Goal: Transaction & Acquisition: Purchase product/service

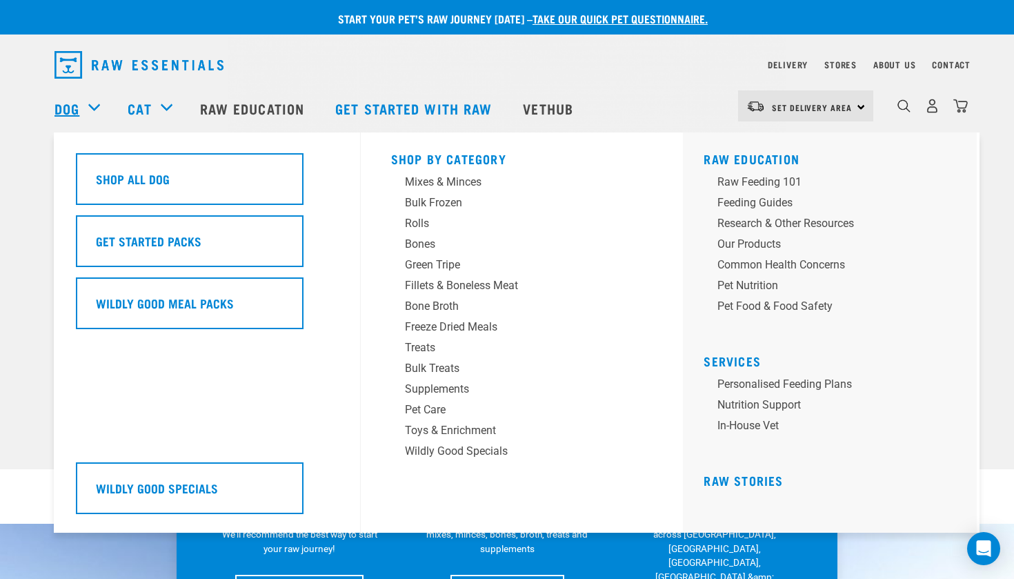
click at [79, 114] on link "Dog" at bounding box center [66, 108] width 25 height 21
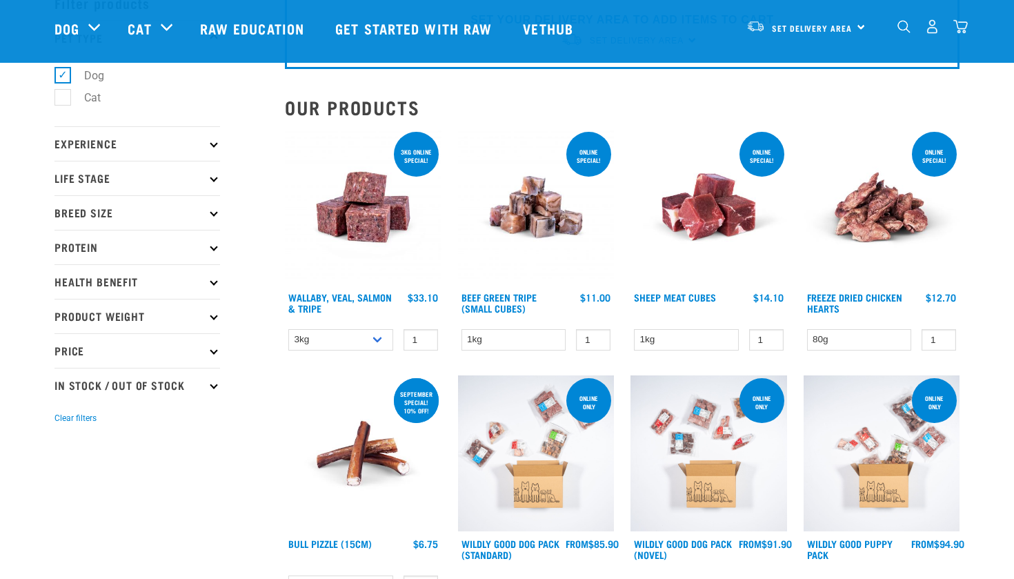
scroll to position [77, 0]
click at [201, 175] on p "Life Stage" at bounding box center [137, 178] width 166 height 34
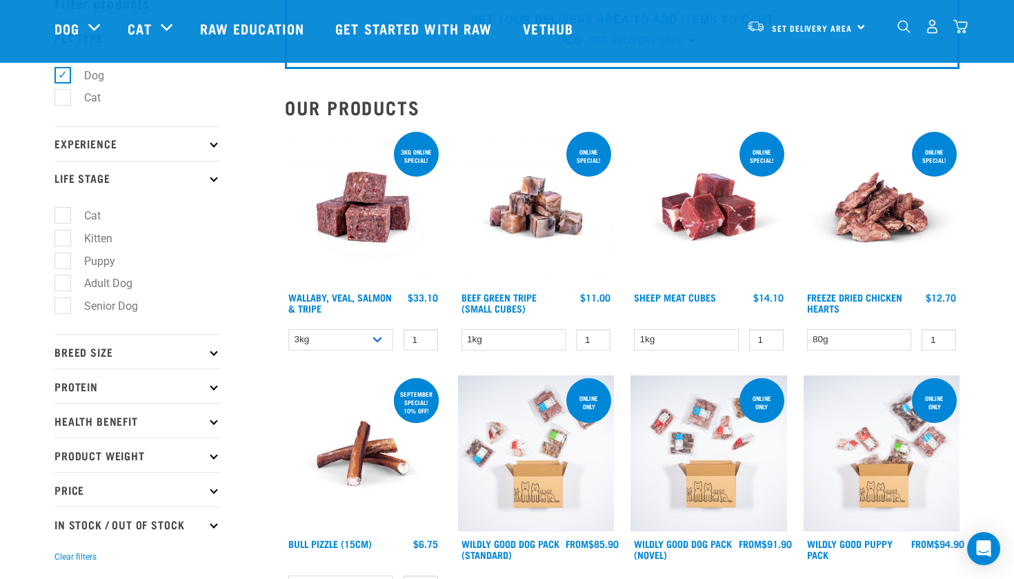
click at [68, 260] on label "Puppy" at bounding box center [91, 260] width 59 height 17
click at [63, 260] on input "Puppy" at bounding box center [58, 258] width 9 height 9
checkbox input "true"
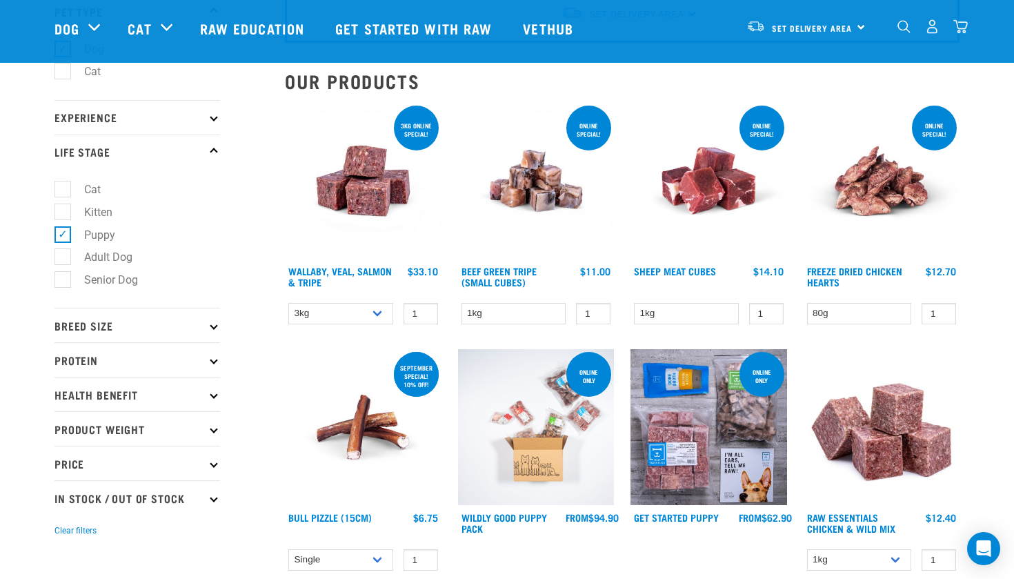
scroll to position [79, 0]
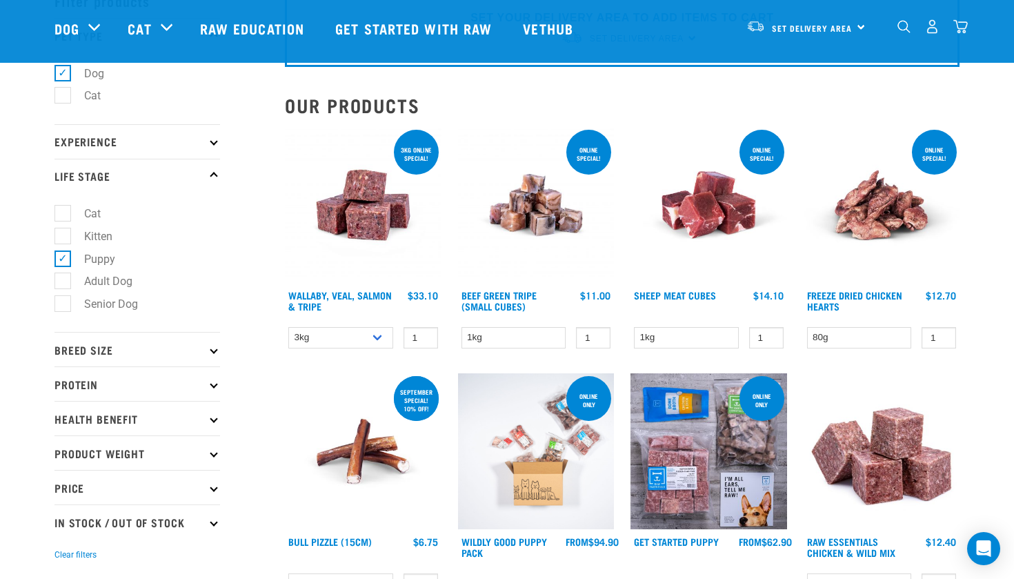
click at [867, 230] on img at bounding box center [881, 205] width 157 height 157
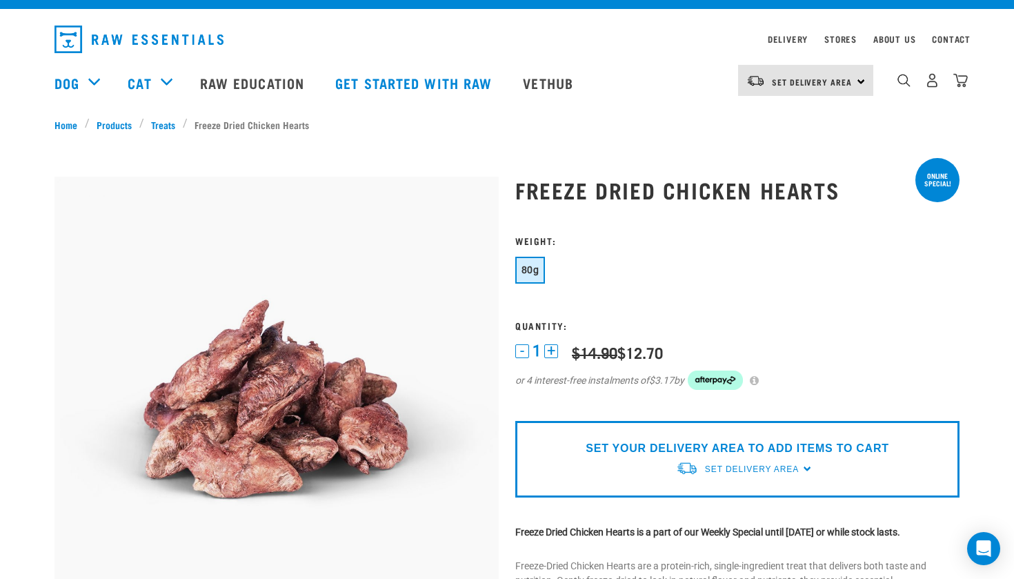
scroll to position [86, 0]
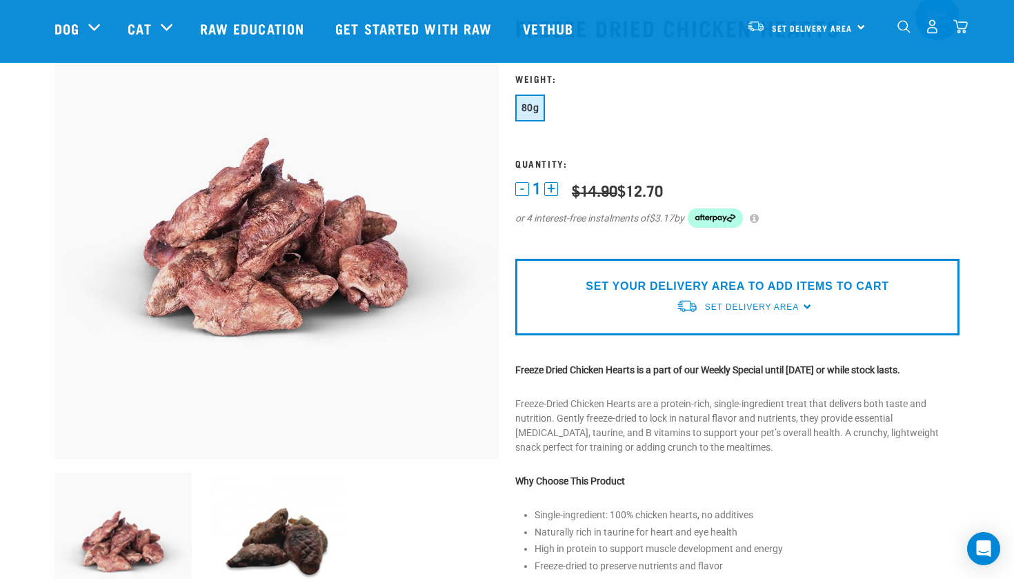
click at [550, 187] on button "+" at bounding box center [551, 189] width 14 height 14
click at [525, 186] on button "-" at bounding box center [522, 189] width 14 height 14
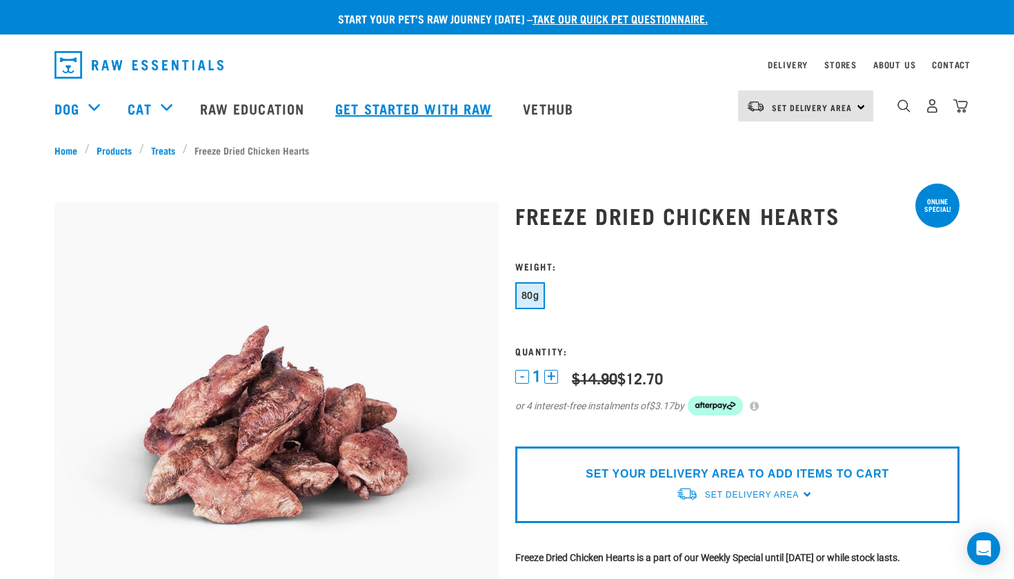
scroll to position [0, 0]
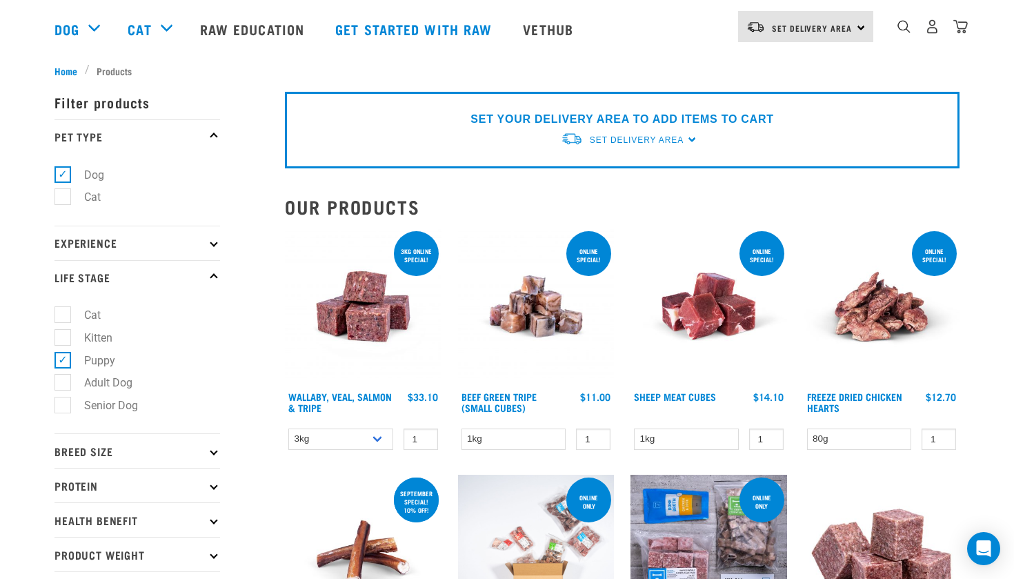
click at [677, 132] on div "Set Delivery Area" at bounding box center [637, 140] width 94 height 25
click at [614, 197] on link "[GEOGRAPHIC_DATA]" at bounding box center [629, 194] width 137 height 23
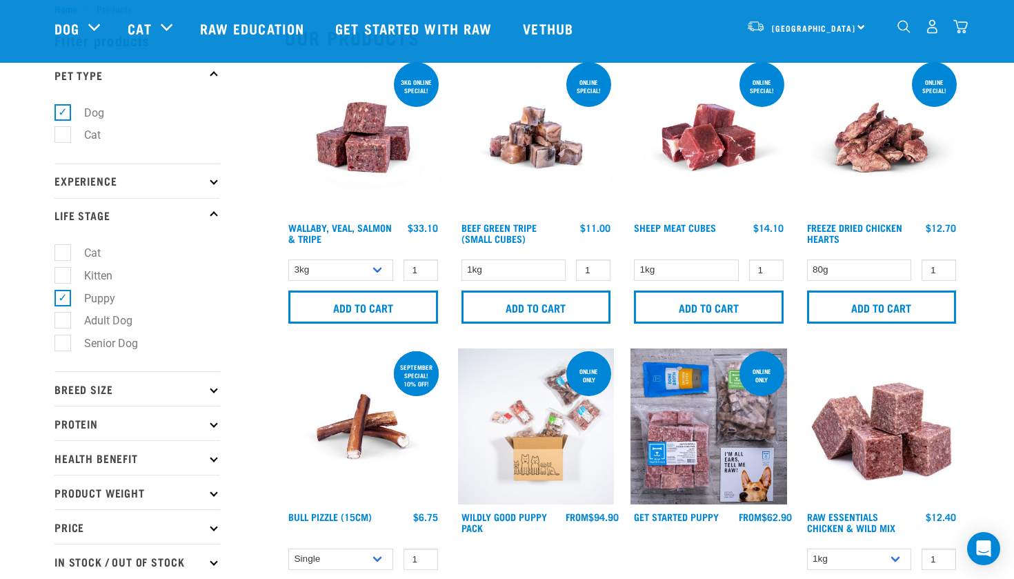
scroll to position [39, 0]
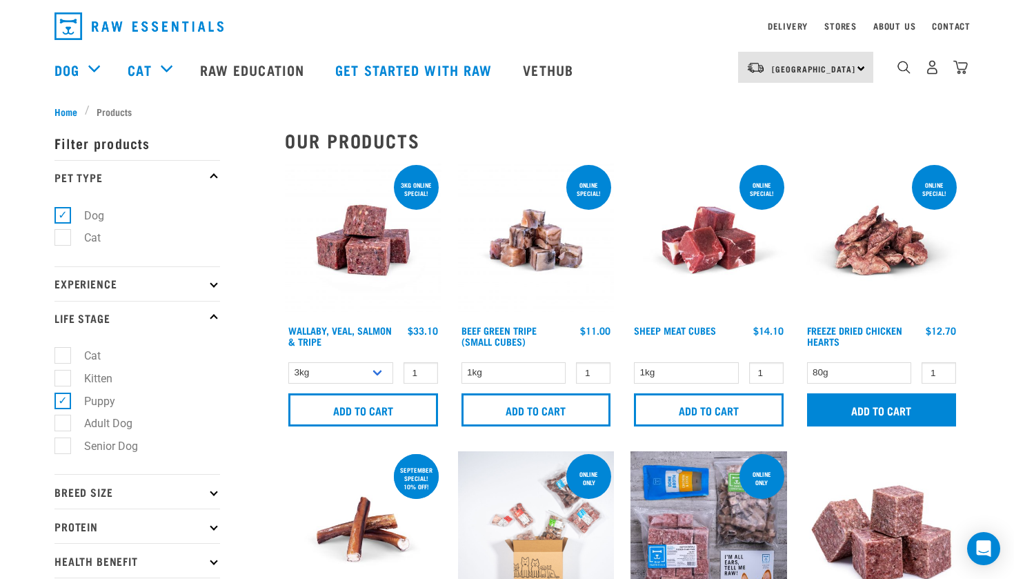
click at [908, 408] on input "Add to cart" at bounding box center [882, 409] width 150 height 33
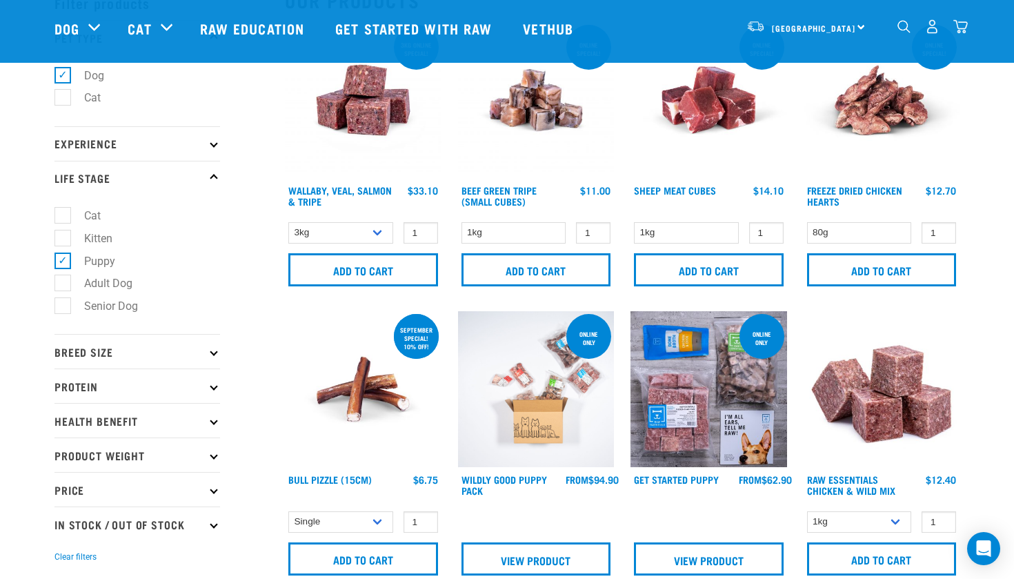
scroll to position [79, 0]
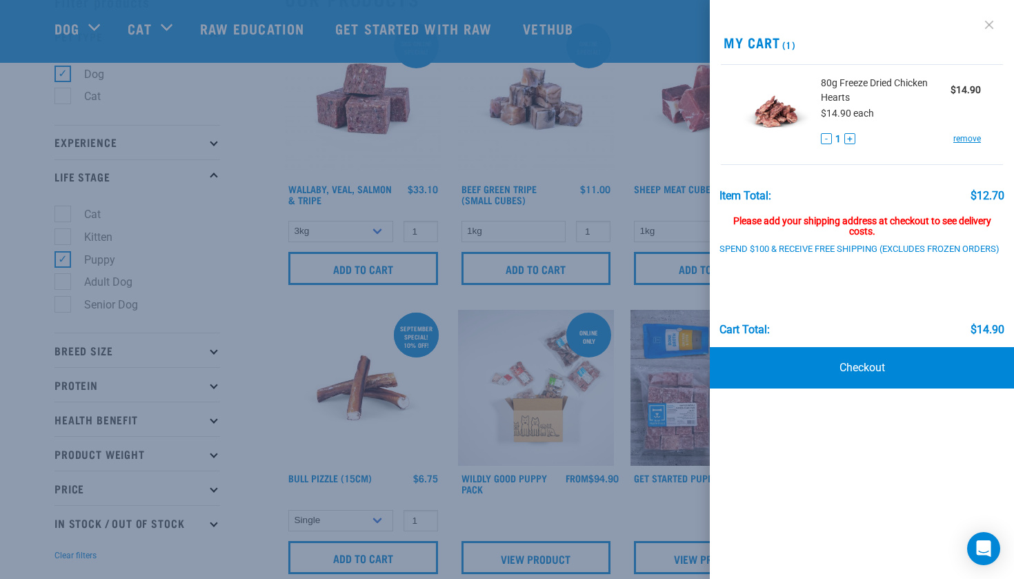
click at [992, 25] on link at bounding box center [989, 25] width 22 height 22
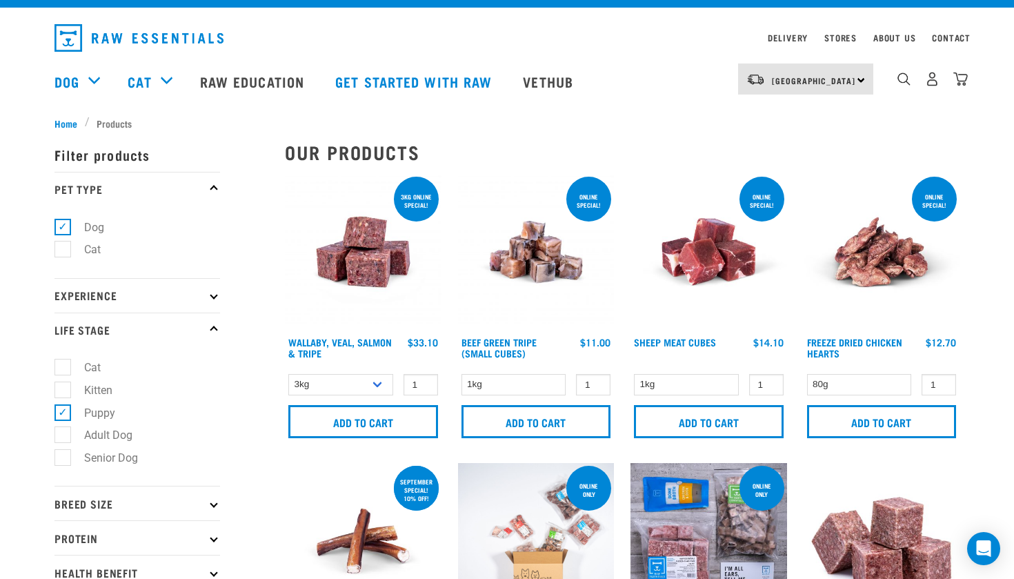
scroll to position [26, 0]
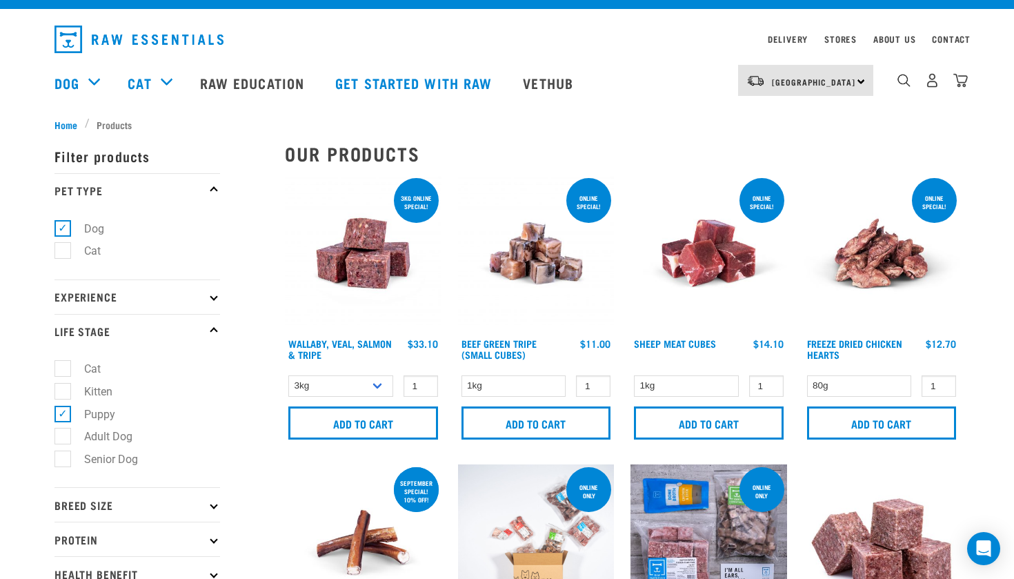
click at [392, 261] on img at bounding box center [363, 253] width 157 height 157
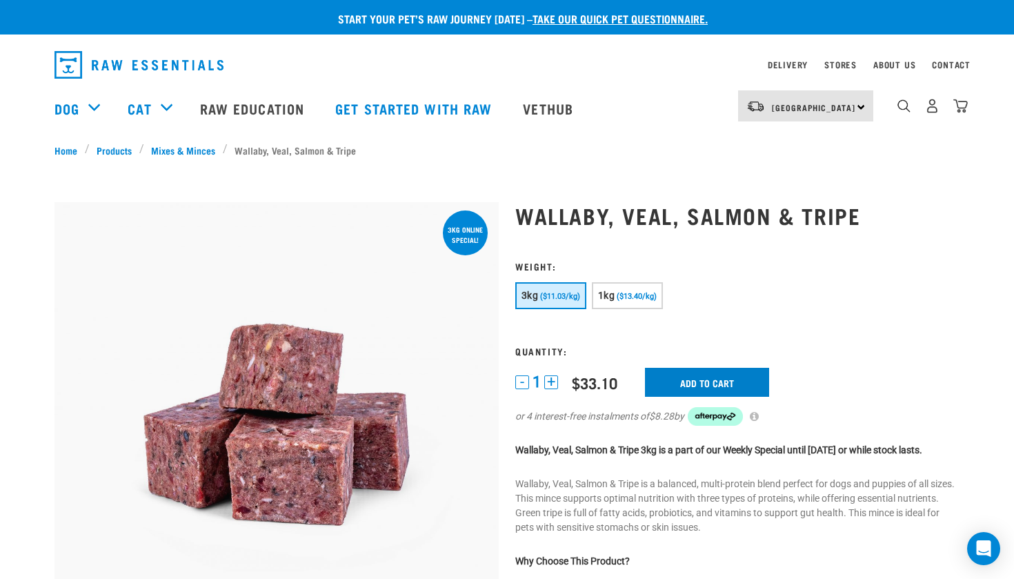
click at [682, 375] on input "Add to cart" at bounding box center [707, 382] width 124 height 29
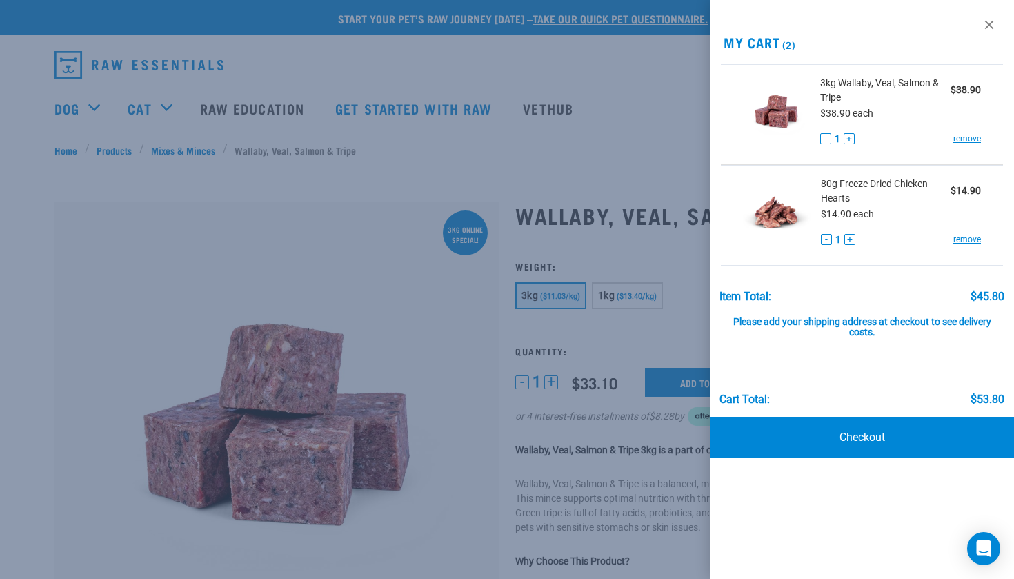
click at [465, 73] on div at bounding box center [507, 289] width 1014 height 579
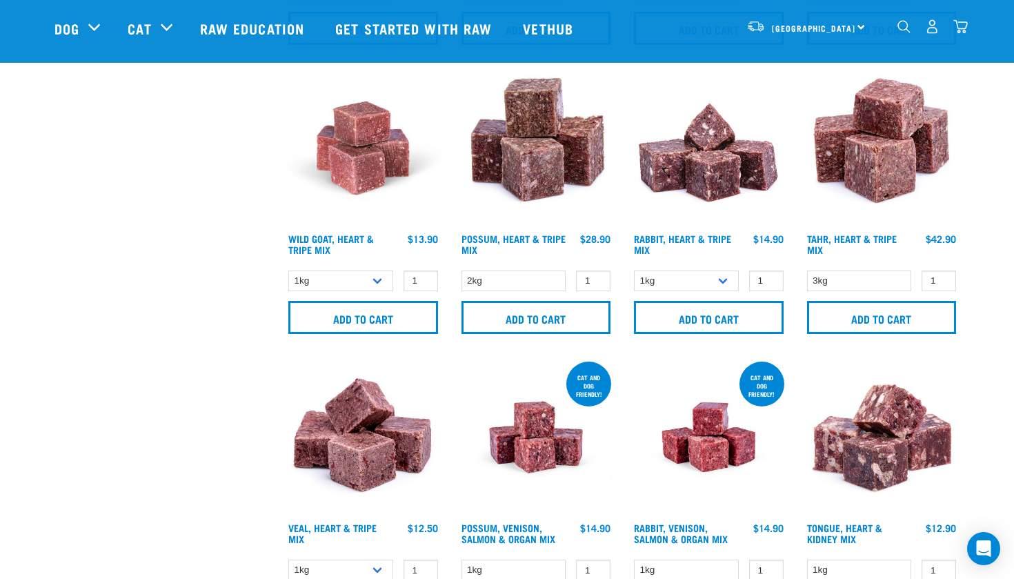
scroll to position [1765, 0]
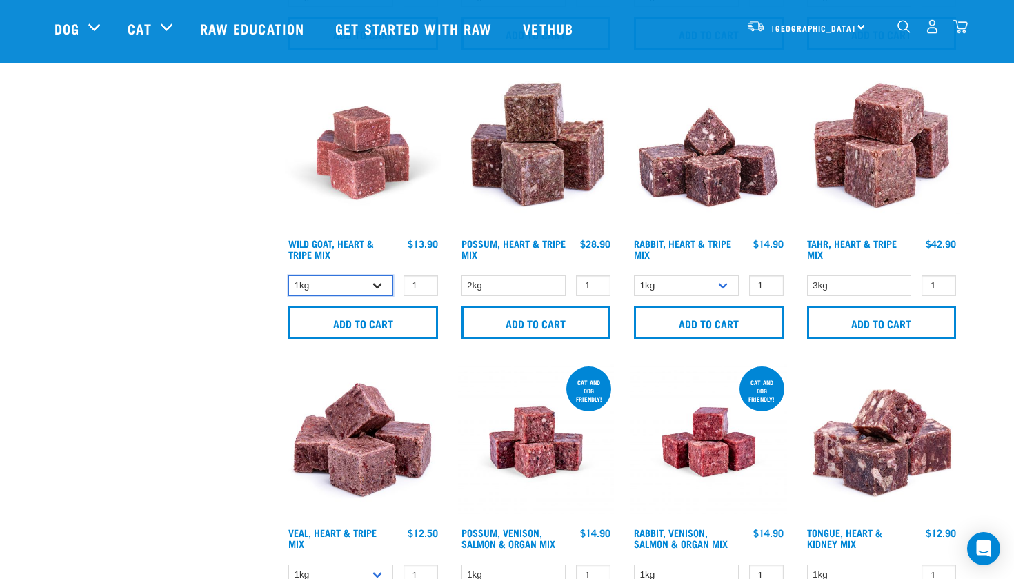
select select "262170"
click at [412, 326] on input "Add to cart" at bounding box center [363, 322] width 150 height 33
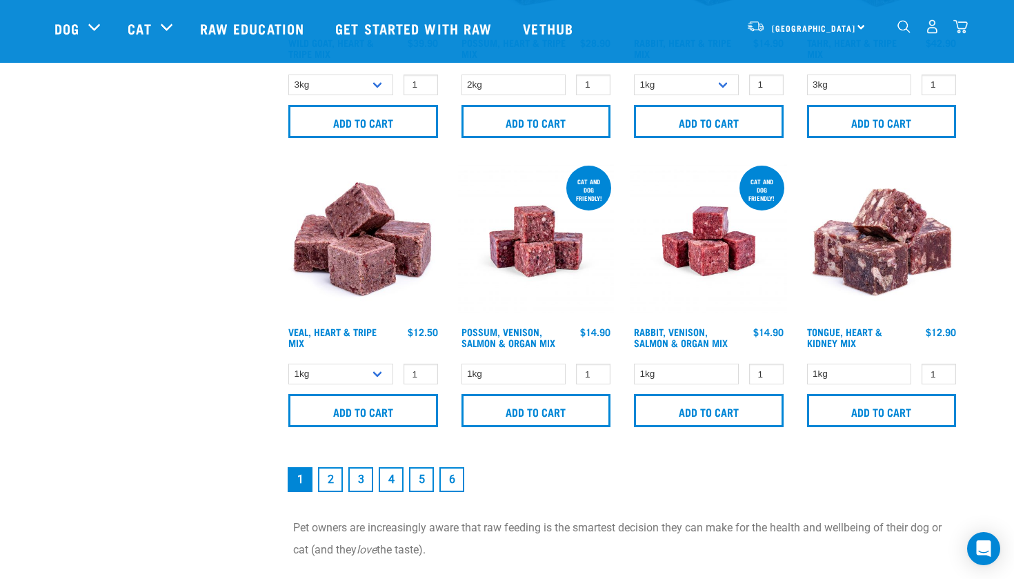
scroll to position [1973, 0]
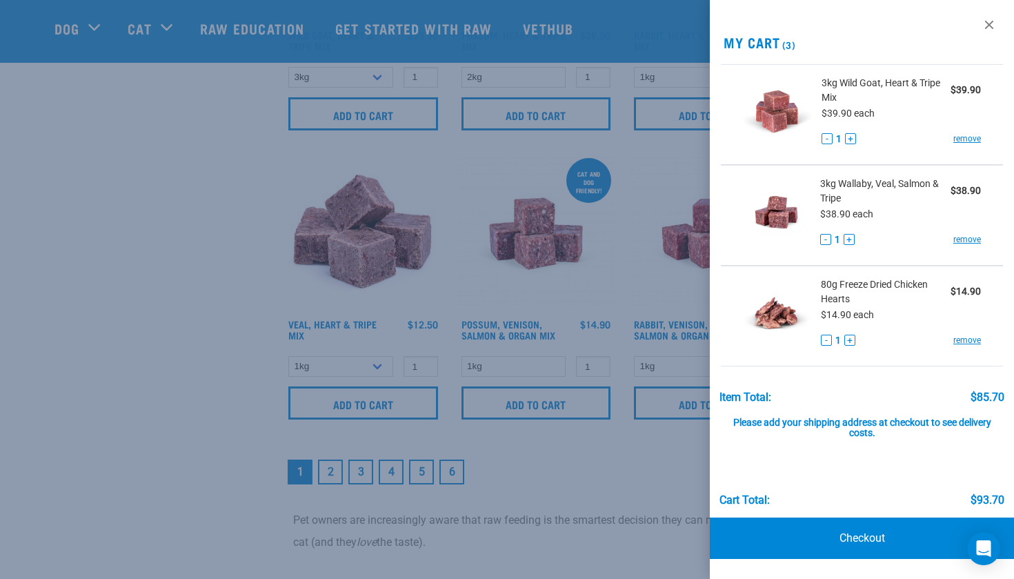
click at [688, 26] on div at bounding box center [507, 289] width 1014 height 579
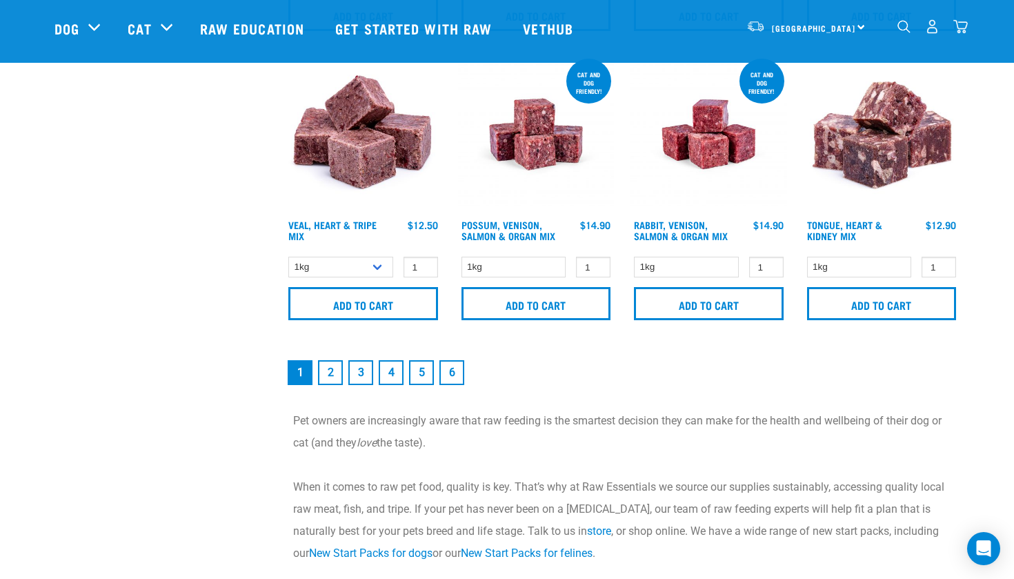
scroll to position [2070, 0]
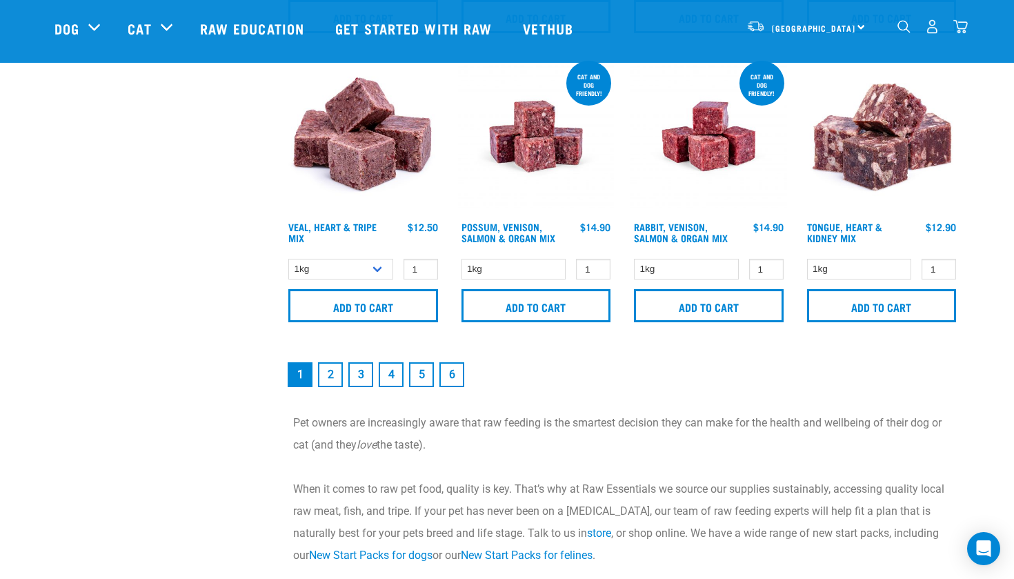
click at [334, 387] on link "2" at bounding box center [330, 374] width 25 height 25
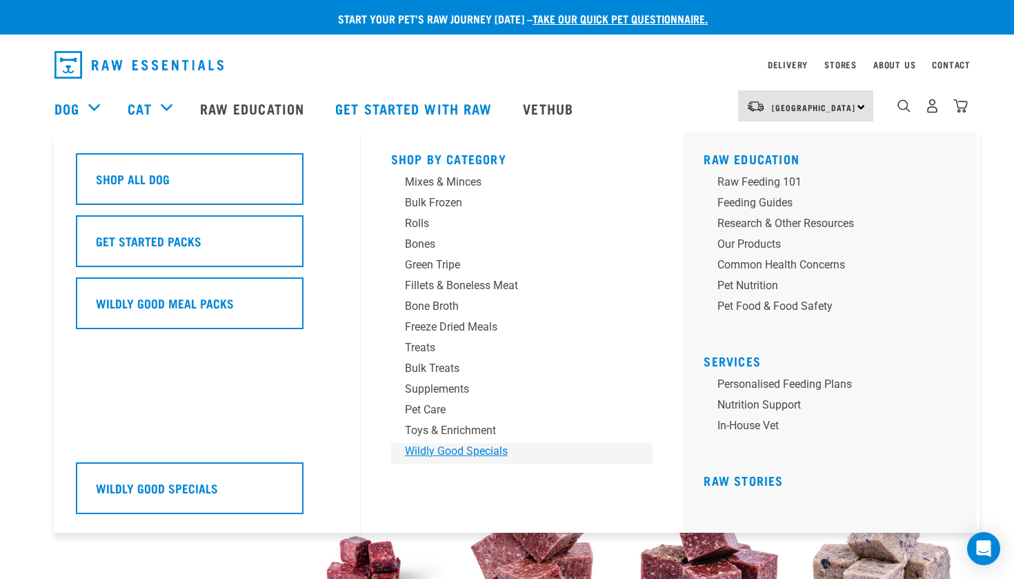
click at [459, 448] on div "Wildly Good Specials" at bounding box center [512, 451] width 215 height 17
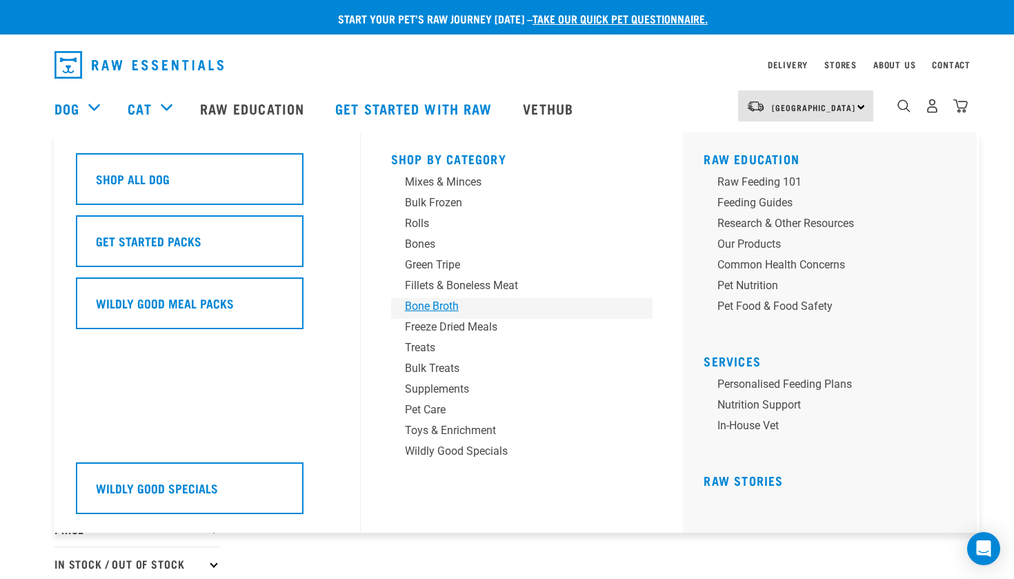
click at [430, 308] on div "Bone Broth" at bounding box center [512, 306] width 215 height 17
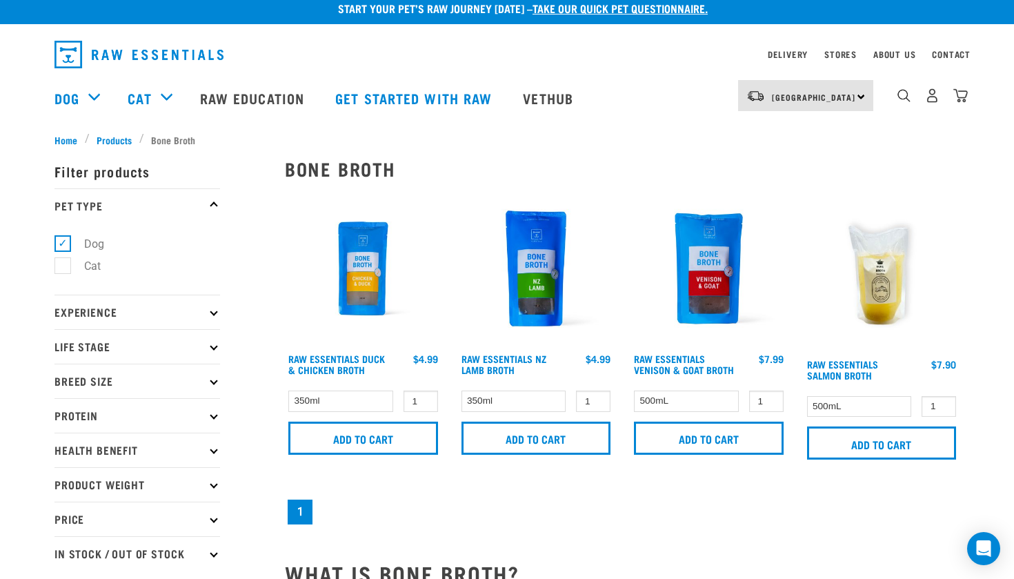
scroll to position [10, 0]
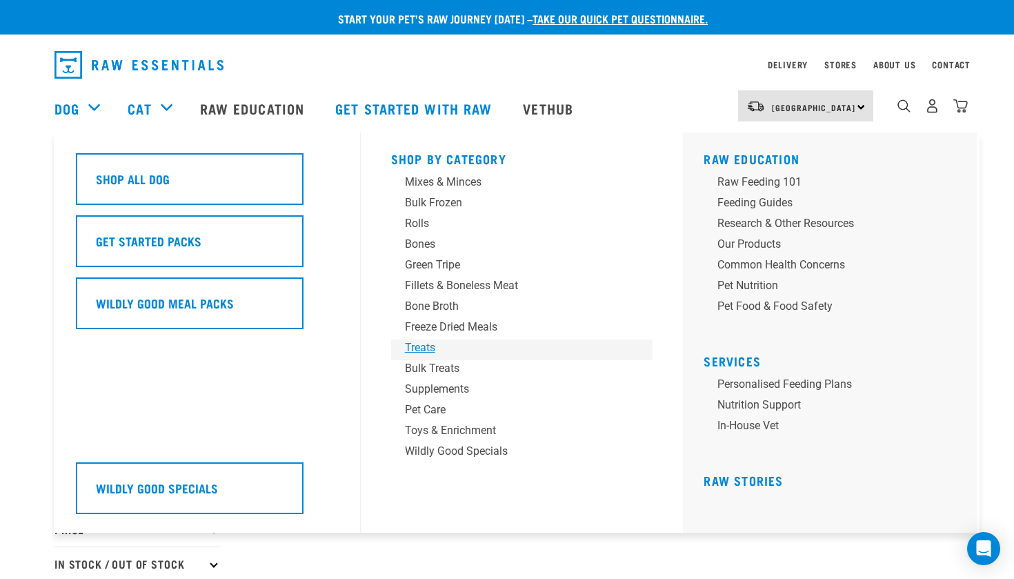
click at [418, 341] on div "Treats" at bounding box center [512, 347] width 215 height 17
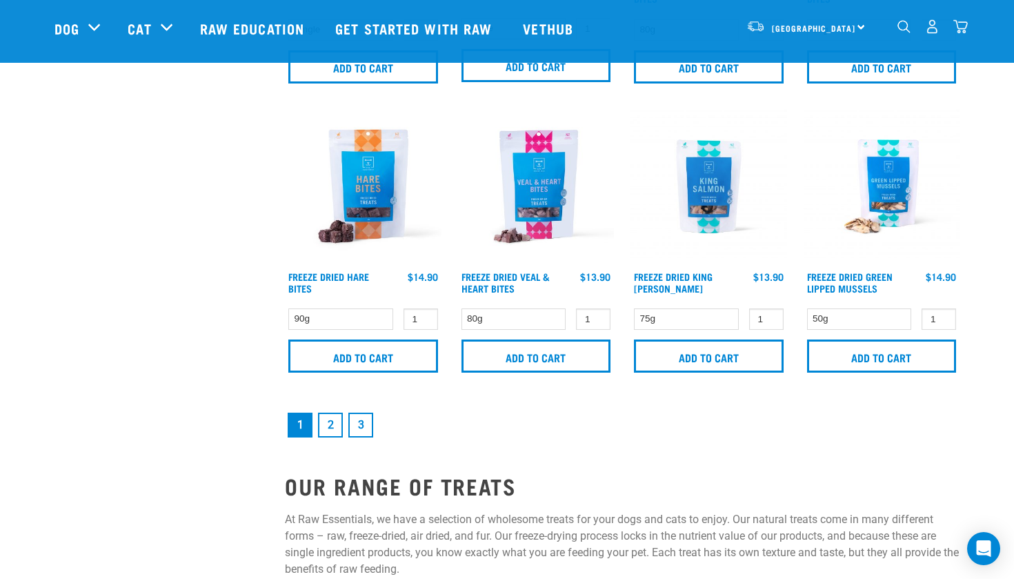
scroll to position [2015, 0]
click at [593, 320] on input "2" at bounding box center [593, 318] width 34 height 21
type input "1"
click at [597, 327] on input "1" at bounding box center [593, 318] width 34 height 21
click at [554, 358] on input "Add to cart" at bounding box center [536, 355] width 150 height 33
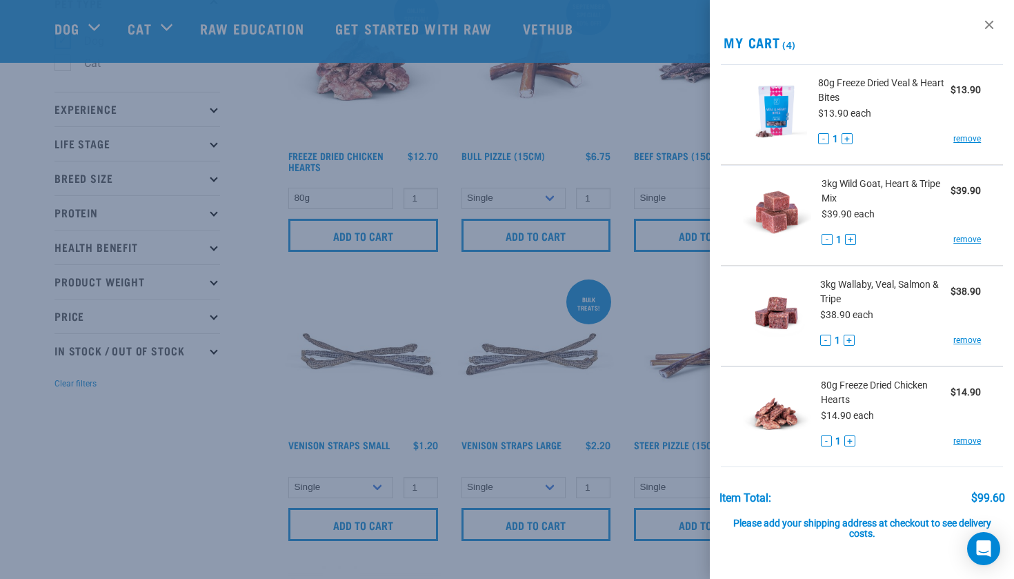
scroll to position [117, 0]
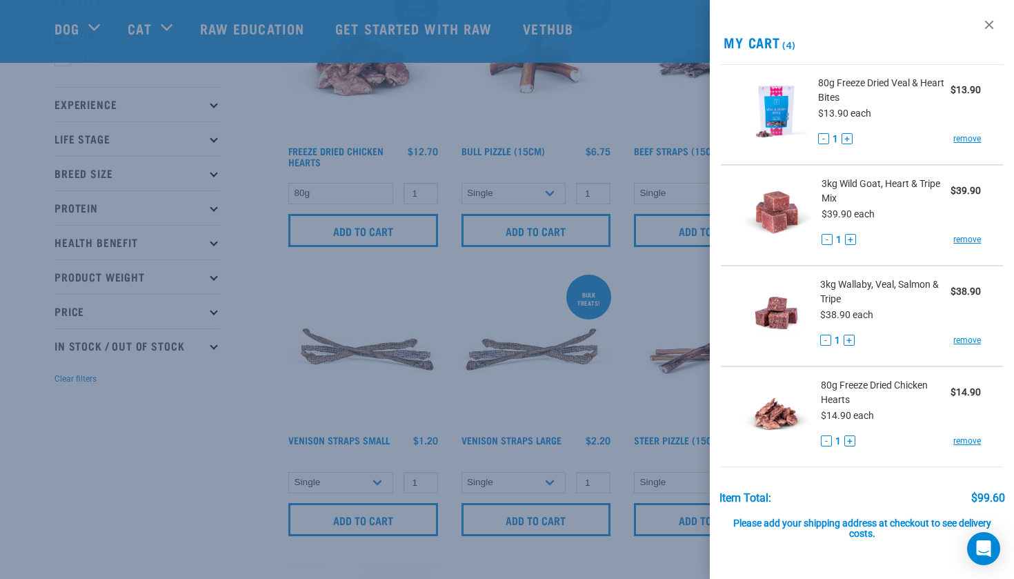
click at [630, 106] on div at bounding box center [507, 289] width 1014 height 579
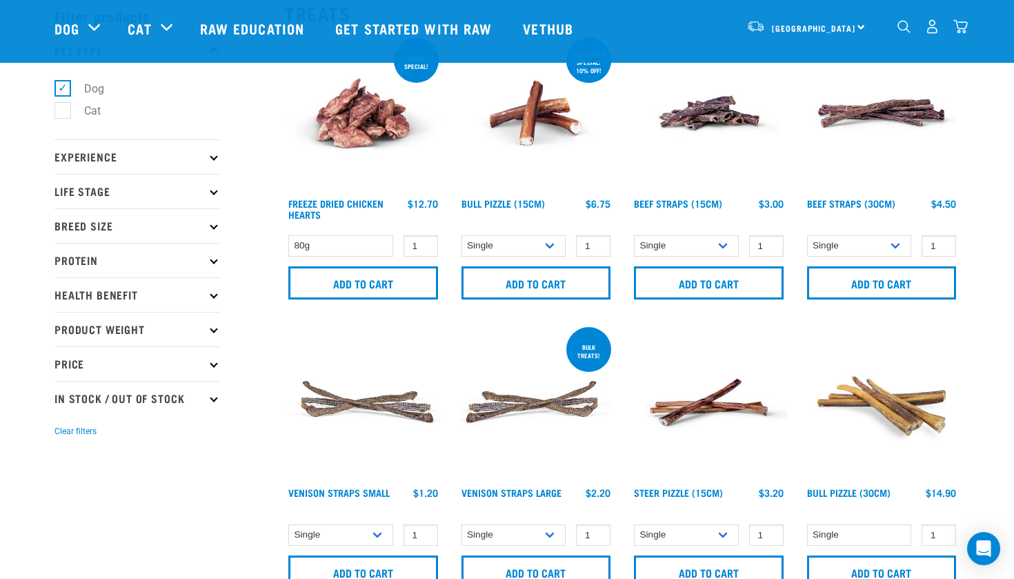
scroll to position [65, 0]
select select "15446"
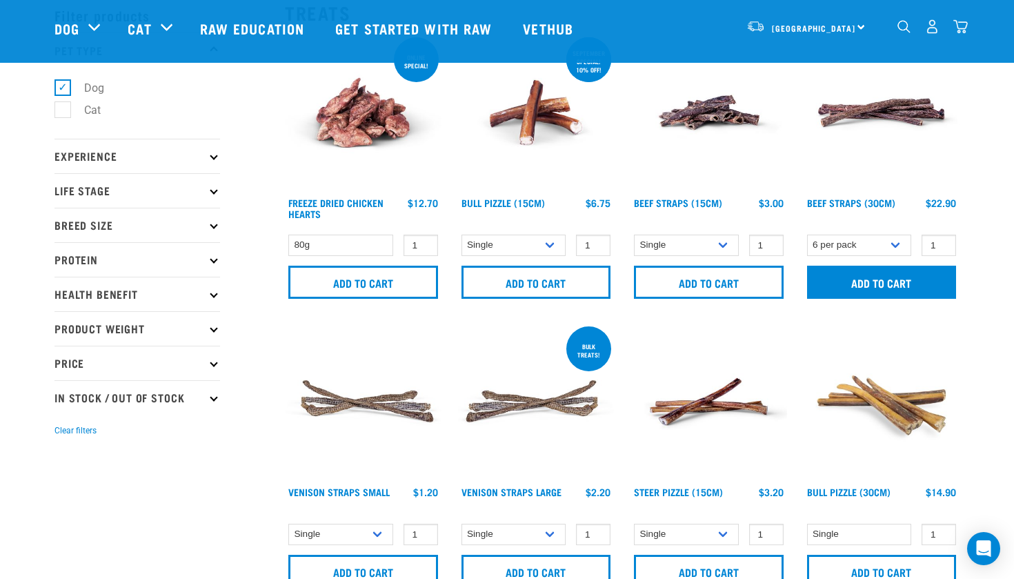
click at [872, 275] on input "Add to cart" at bounding box center [882, 282] width 150 height 33
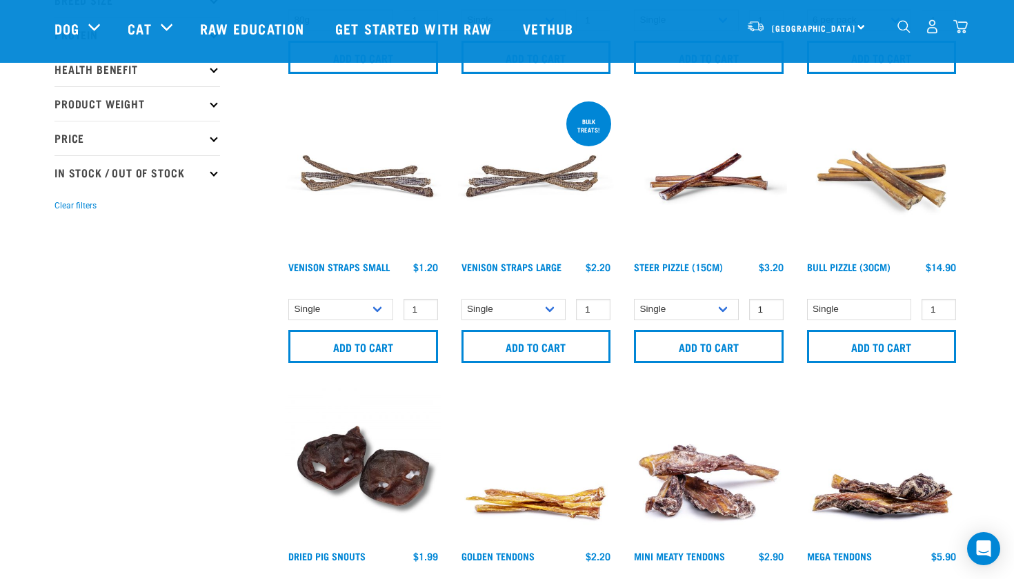
scroll to position [292, 0]
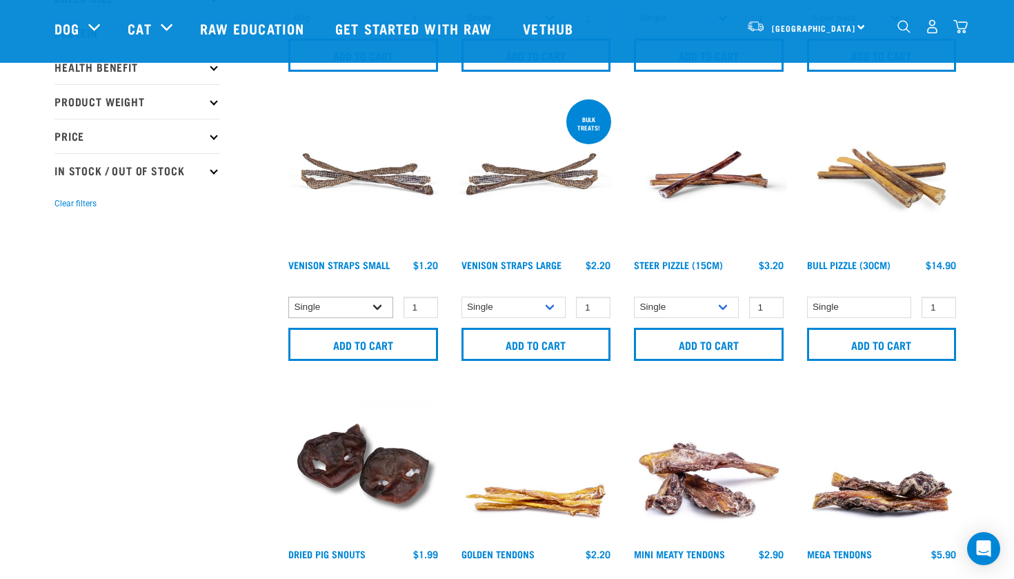
click at [0, 0] on div at bounding box center [0, 0] width 0 height 0
select select "699401"
click at [384, 339] on input "Add to cart" at bounding box center [363, 344] width 150 height 33
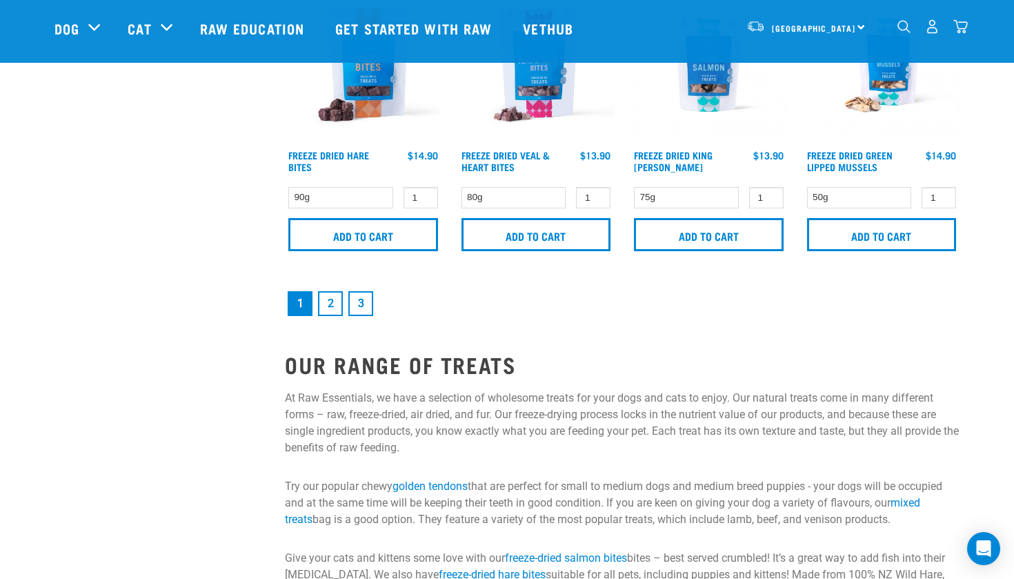
scroll to position [2176, 0]
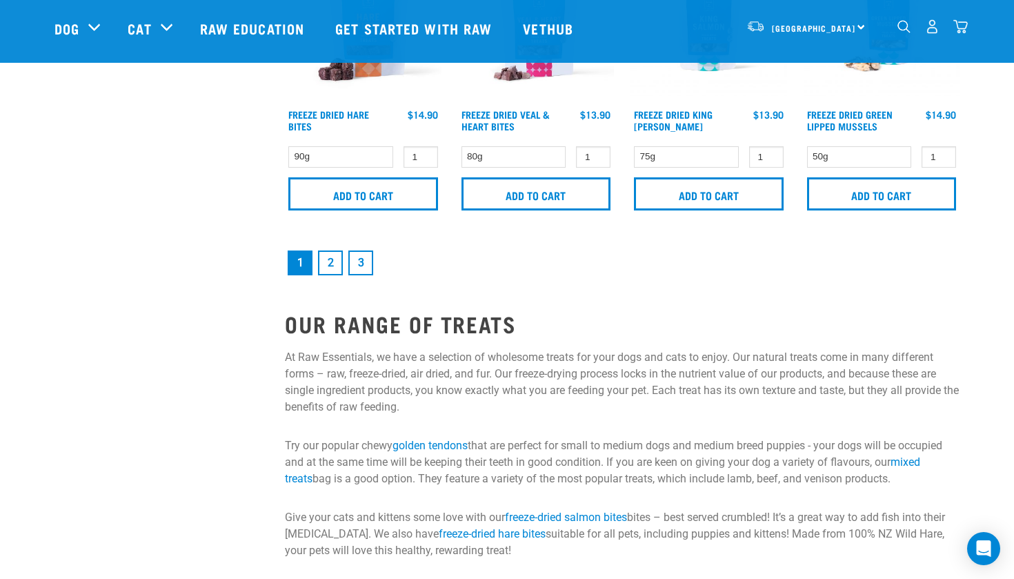
click at [323, 268] on link "2" at bounding box center [330, 262] width 25 height 25
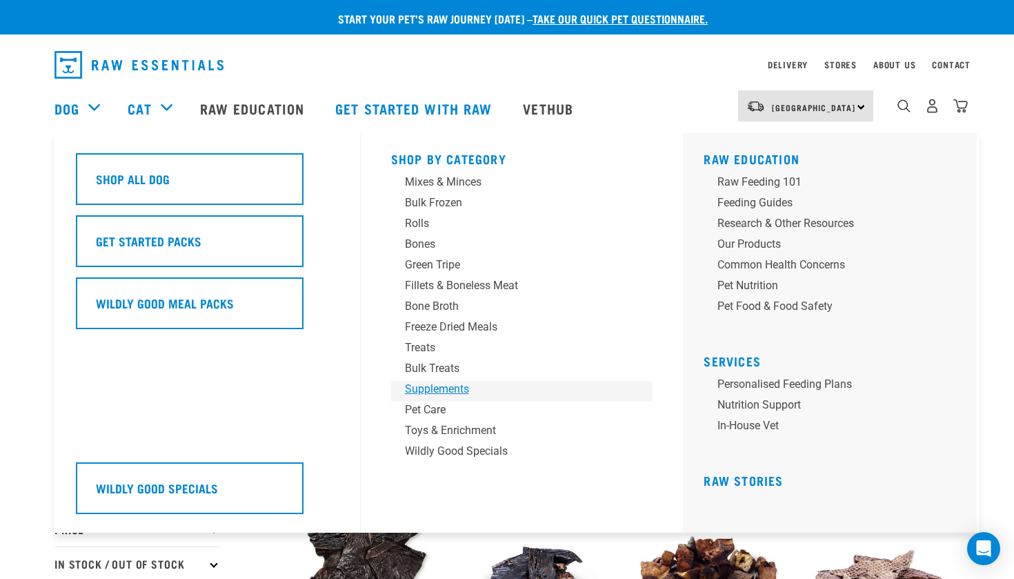
click at [456, 389] on div "Supplements" at bounding box center [512, 389] width 215 height 17
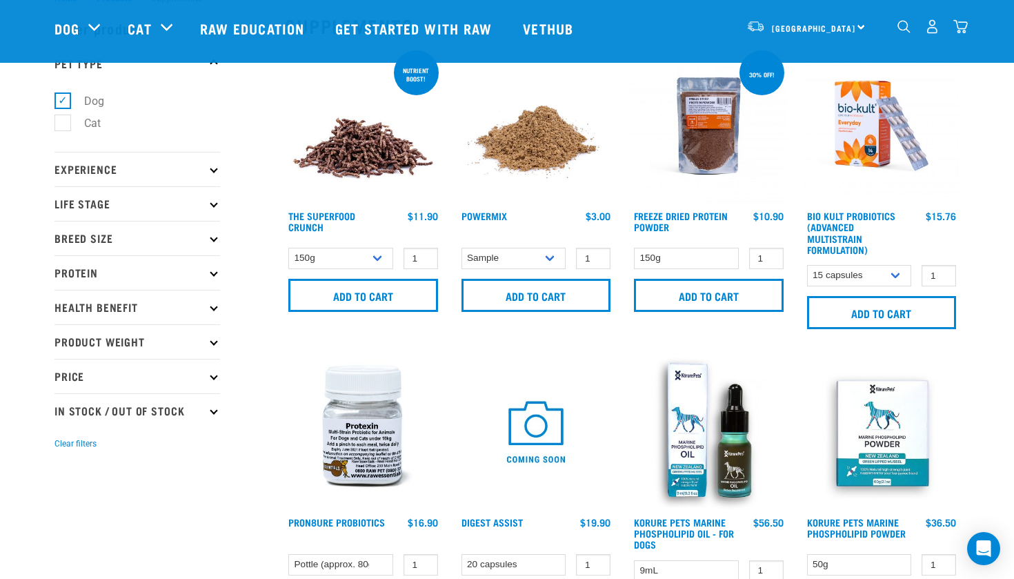
scroll to position [50, 0]
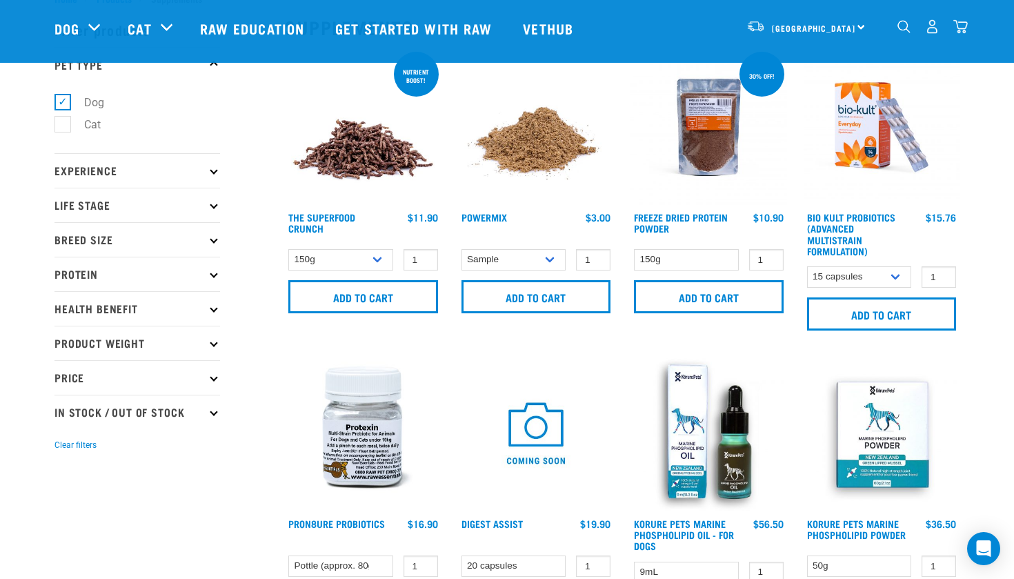
click at [360, 158] on img at bounding box center [363, 127] width 157 height 157
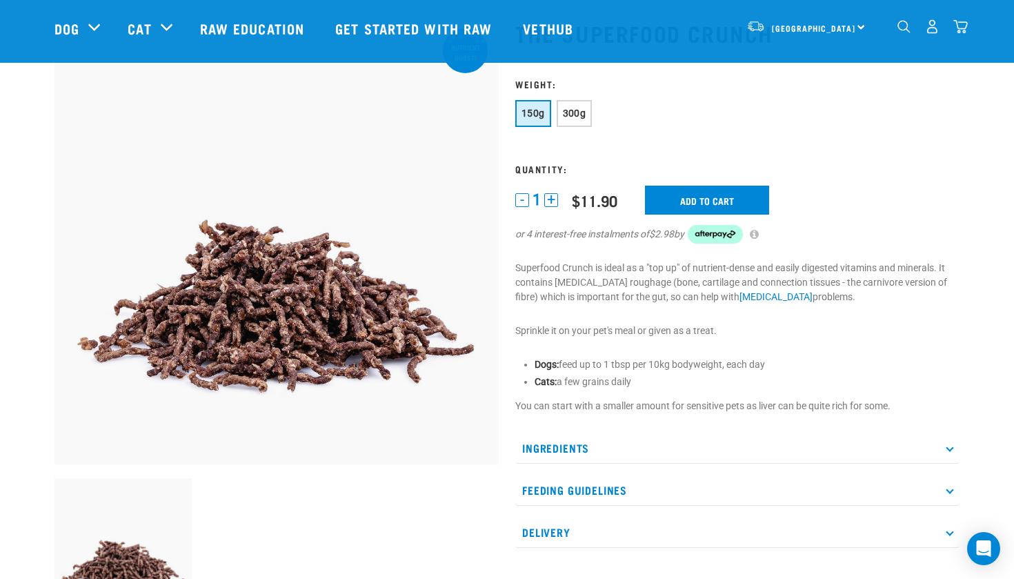
scroll to position [81, 0]
click at [693, 192] on input "Add to cart" at bounding box center [707, 200] width 124 height 29
click at [583, 117] on span "300g" at bounding box center [574, 113] width 23 height 11
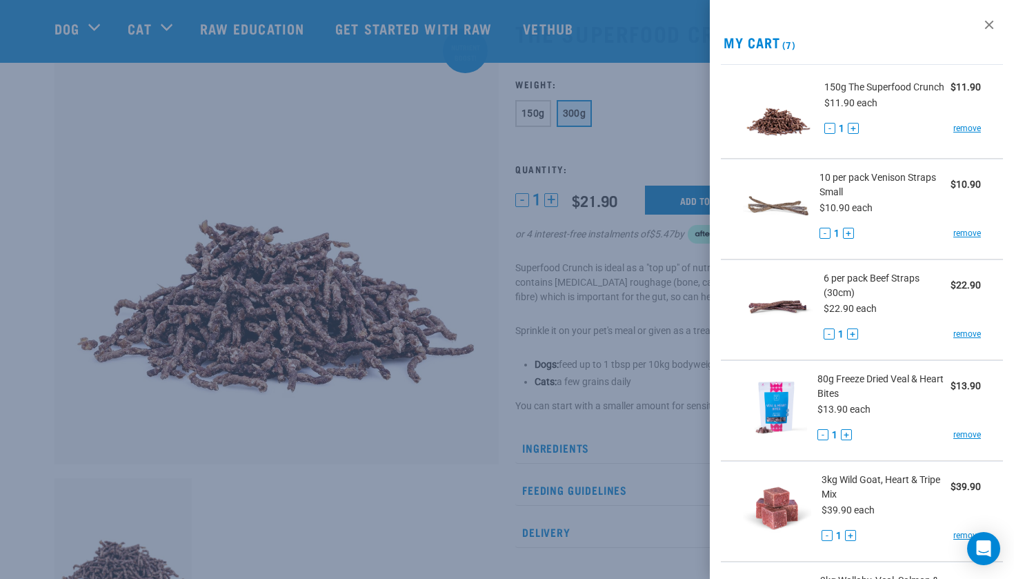
click at [702, 197] on div at bounding box center [507, 289] width 1014 height 579
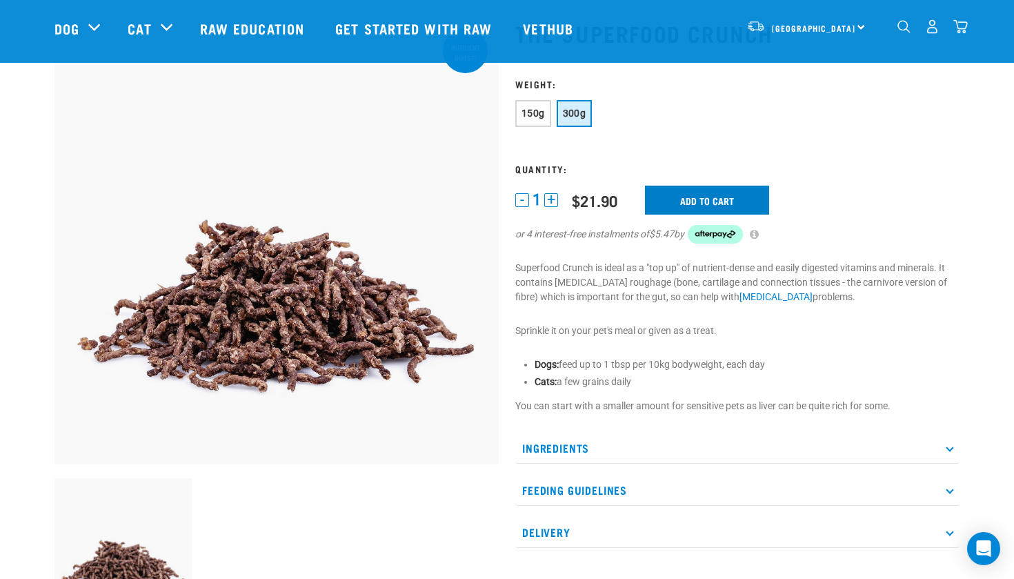
click at [691, 197] on input "Add to cart" at bounding box center [707, 200] width 124 height 29
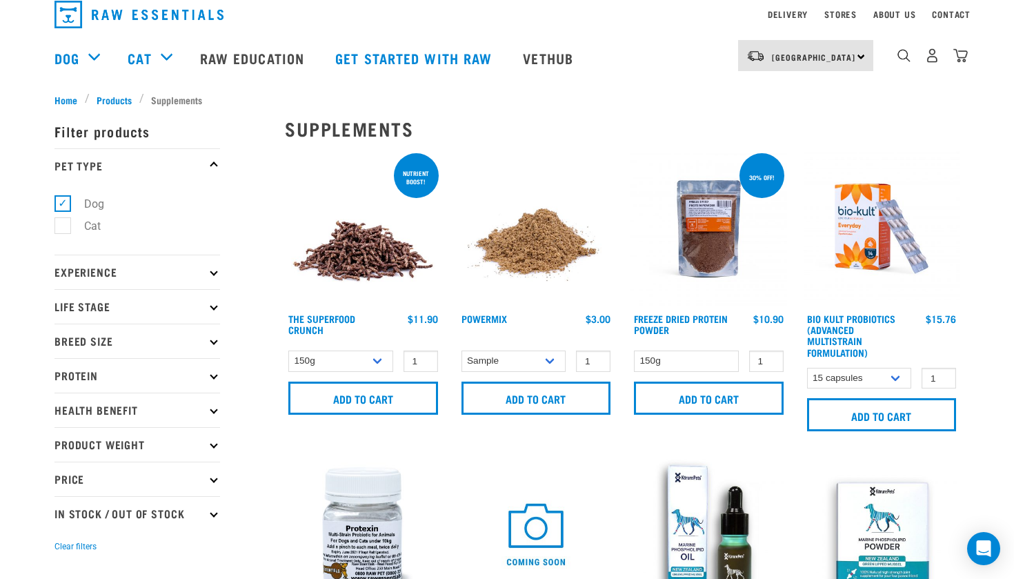
click at [528, 248] on img at bounding box center [536, 228] width 157 height 157
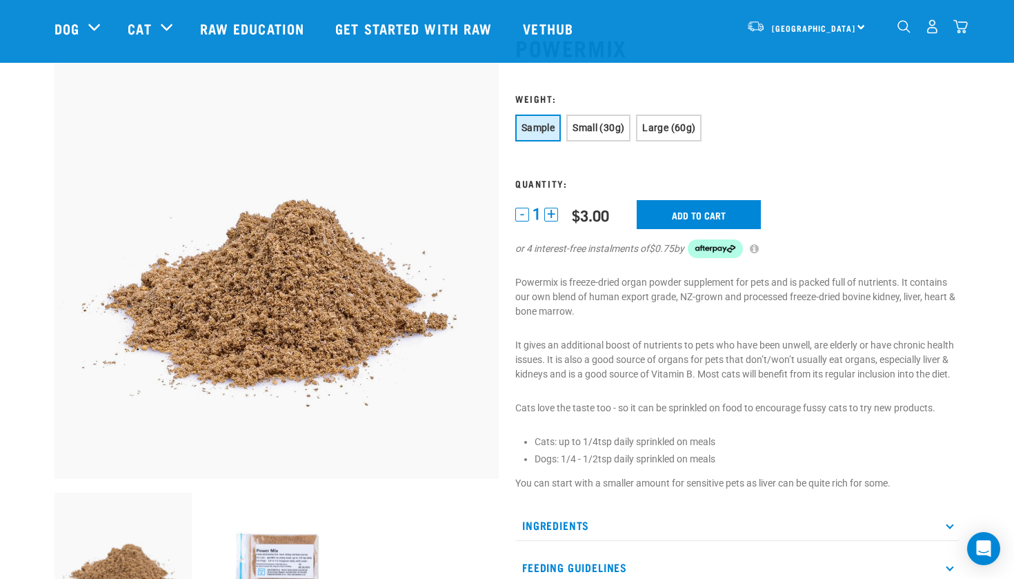
scroll to position [71, 0]
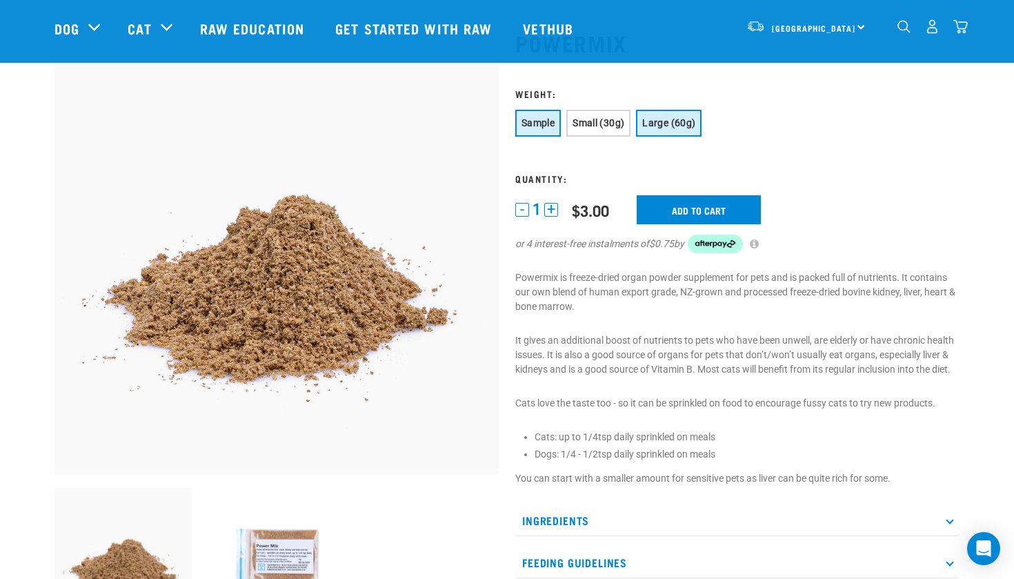
click at [686, 116] on button "Large (60g)" at bounding box center [669, 123] width 66 height 27
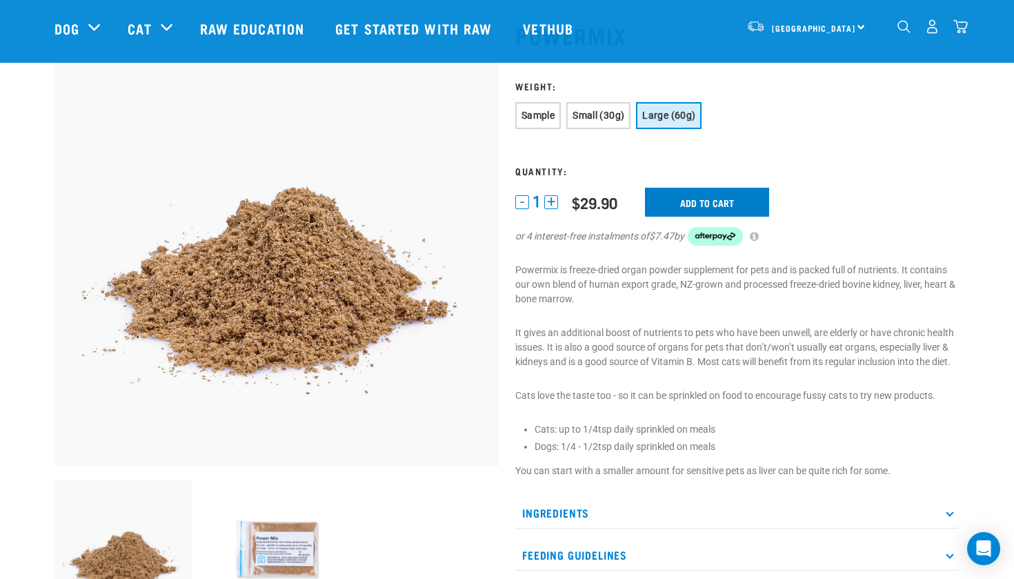
scroll to position [79, 0]
click at [554, 115] on span "Sample" at bounding box center [537, 115] width 33 height 11
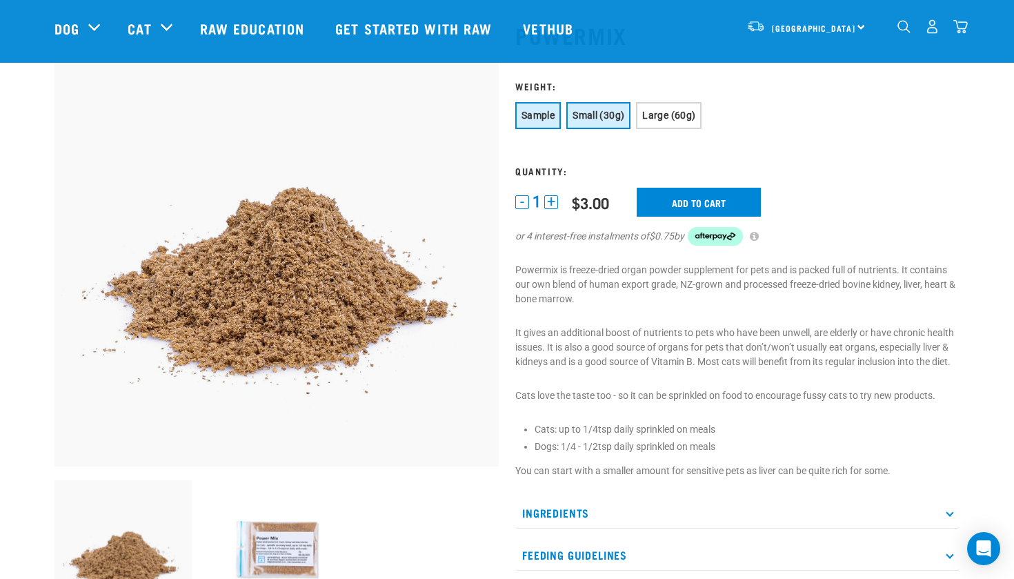
click at [606, 114] on span "Small (30g)" at bounding box center [598, 115] width 52 height 11
click at [686, 196] on input "Add to cart" at bounding box center [707, 202] width 124 height 29
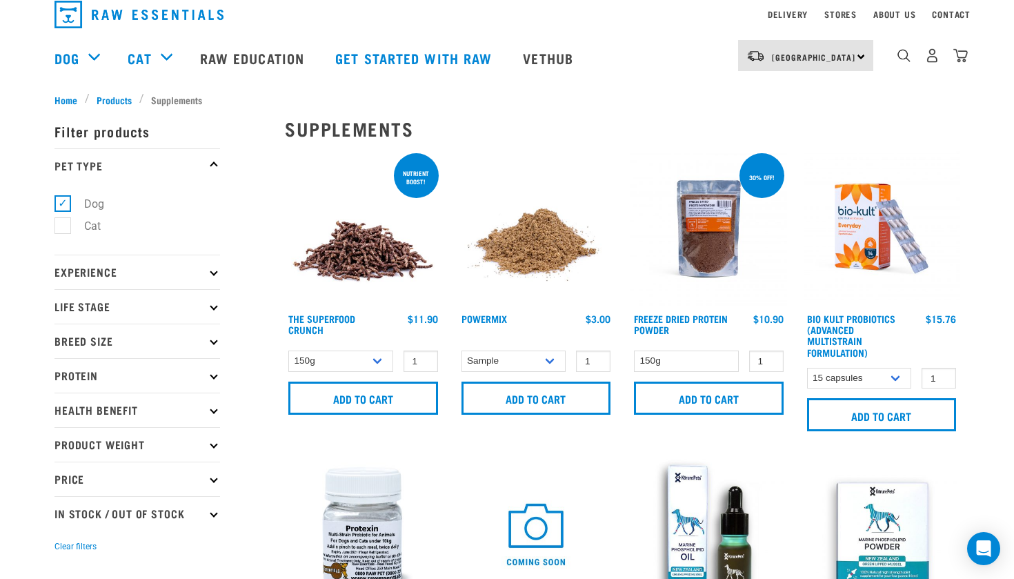
click at [710, 252] on img at bounding box center [708, 228] width 157 height 157
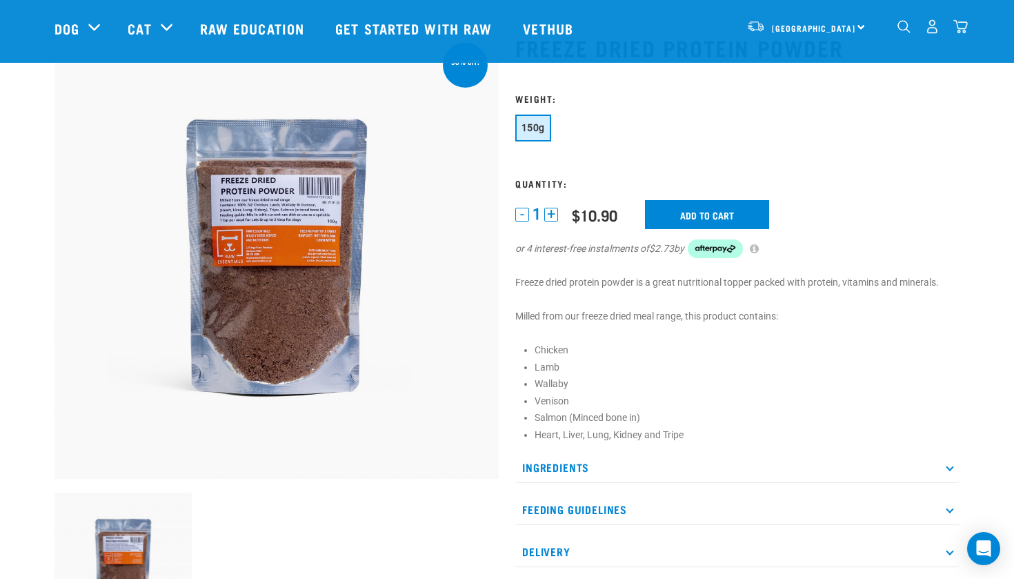
scroll to position [62, 0]
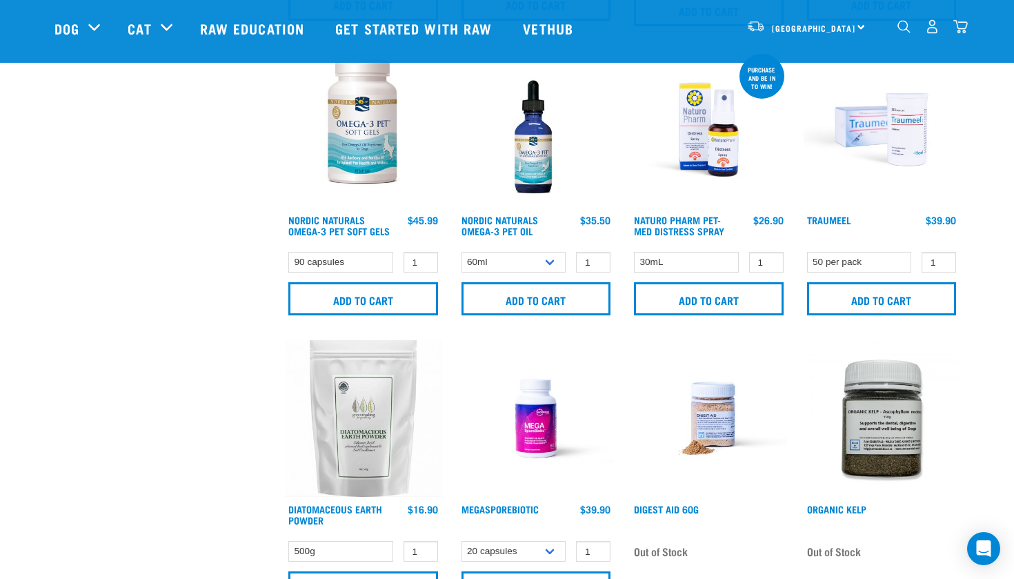
scroll to position [653, 0]
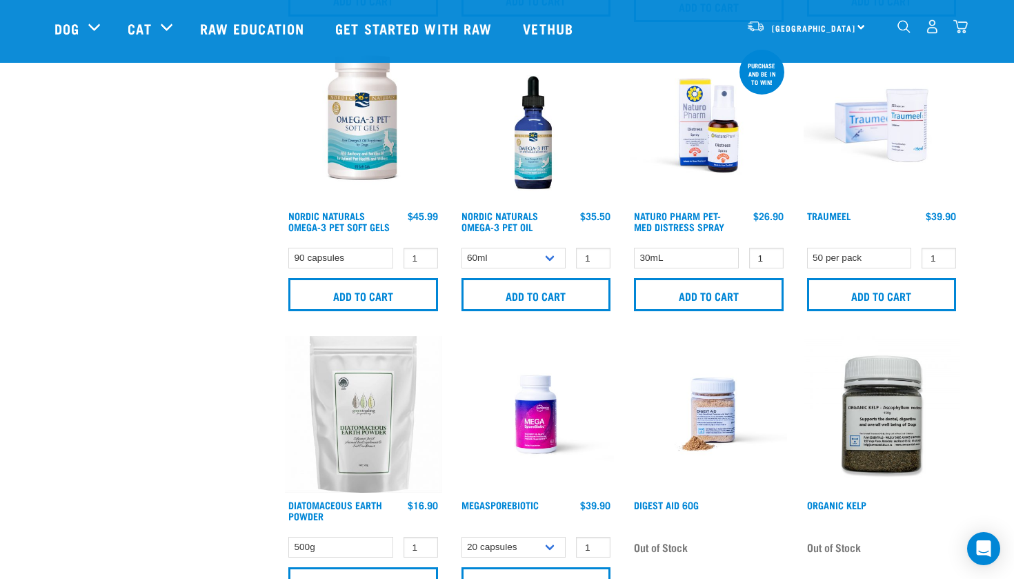
click at [523, 152] on img at bounding box center [536, 125] width 157 height 157
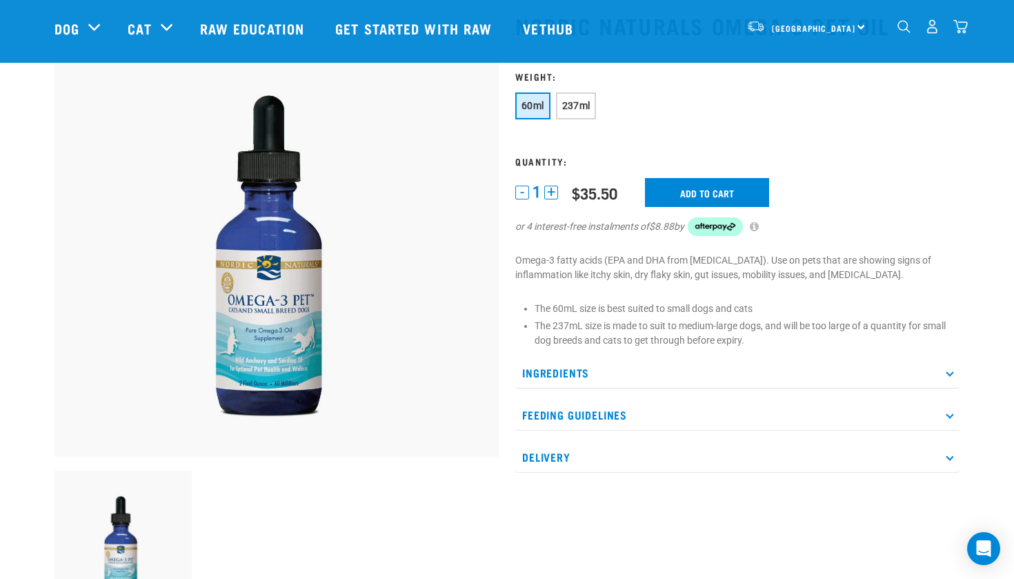
scroll to position [81, 0]
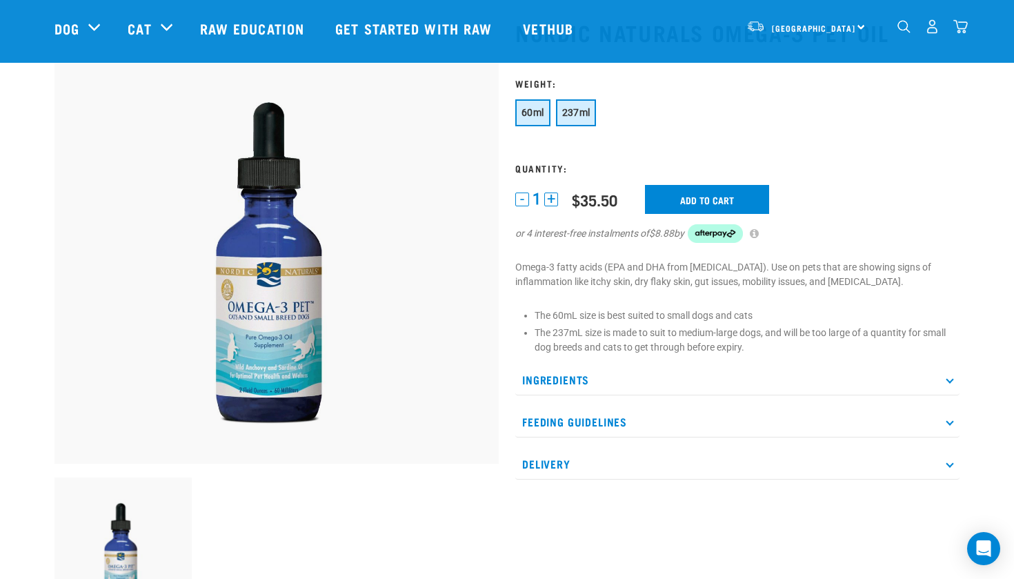
click at [584, 112] on span "237ml" at bounding box center [576, 112] width 28 height 11
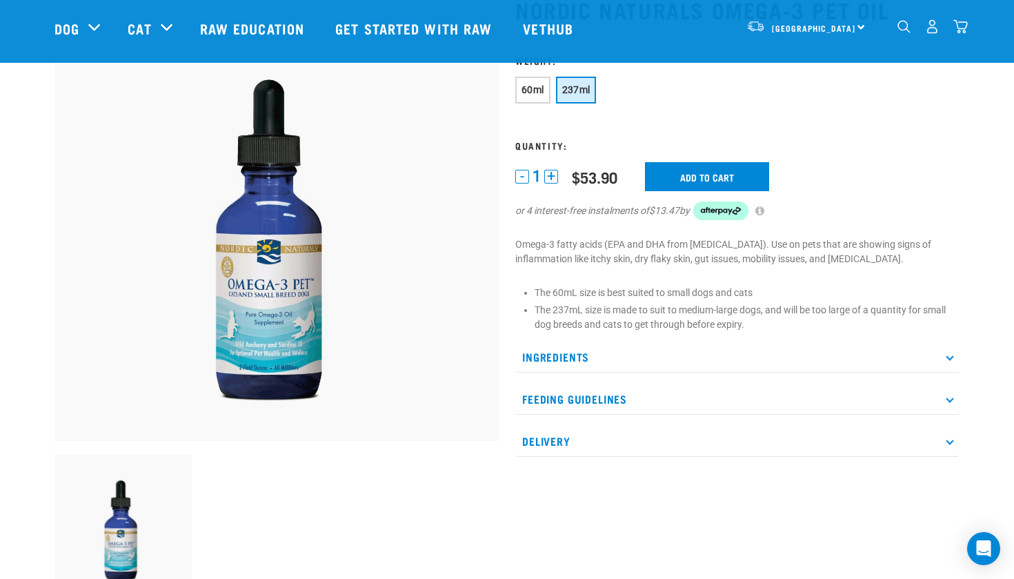
scroll to position [91, 0]
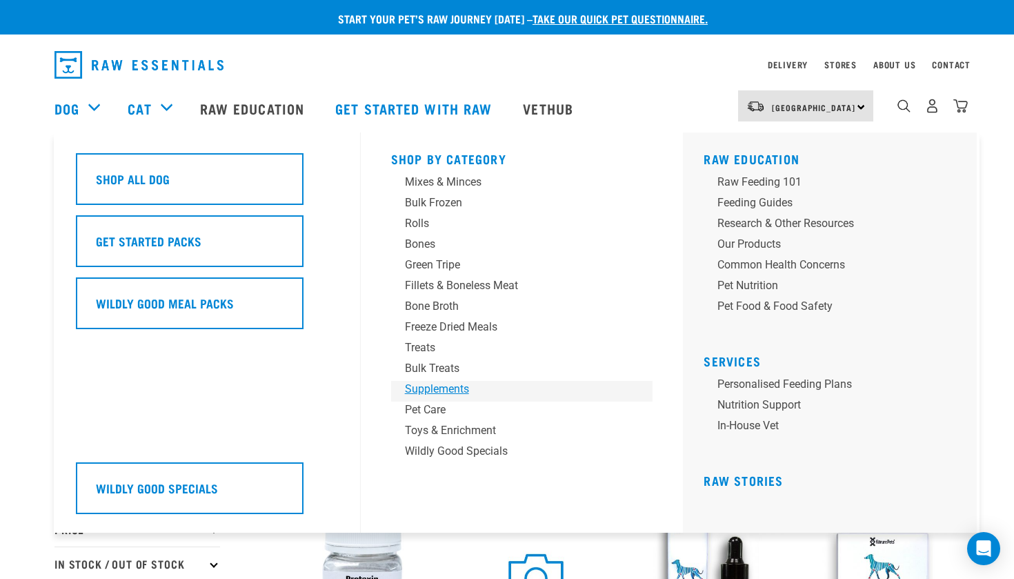
click at [462, 387] on div "Supplements" at bounding box center [512, 389] width 215 height 17
click at [430, 411] on div "Pet Care" at bounding box center [512, 409] width 215 height 17
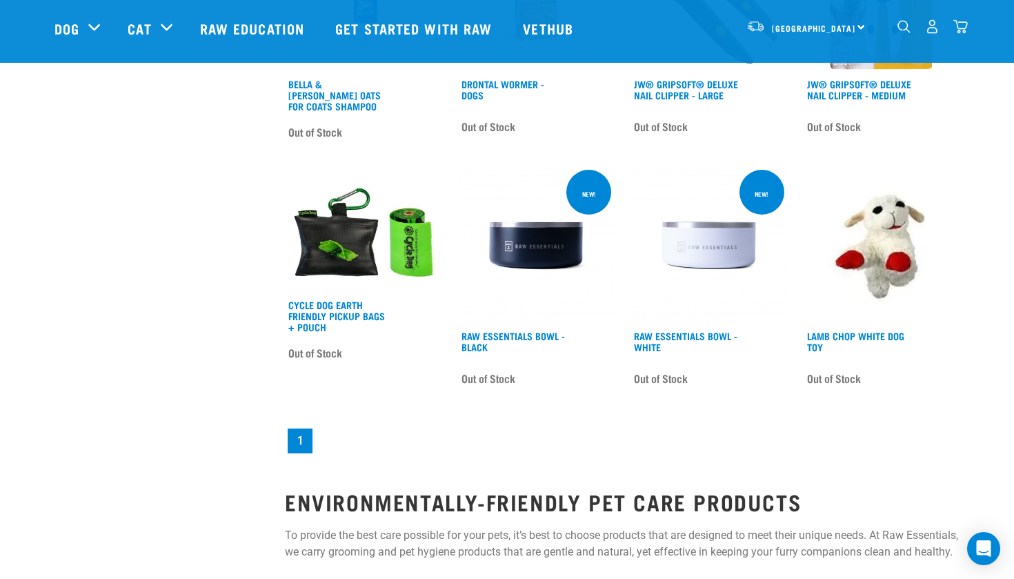
scroll to position [1964, 0]
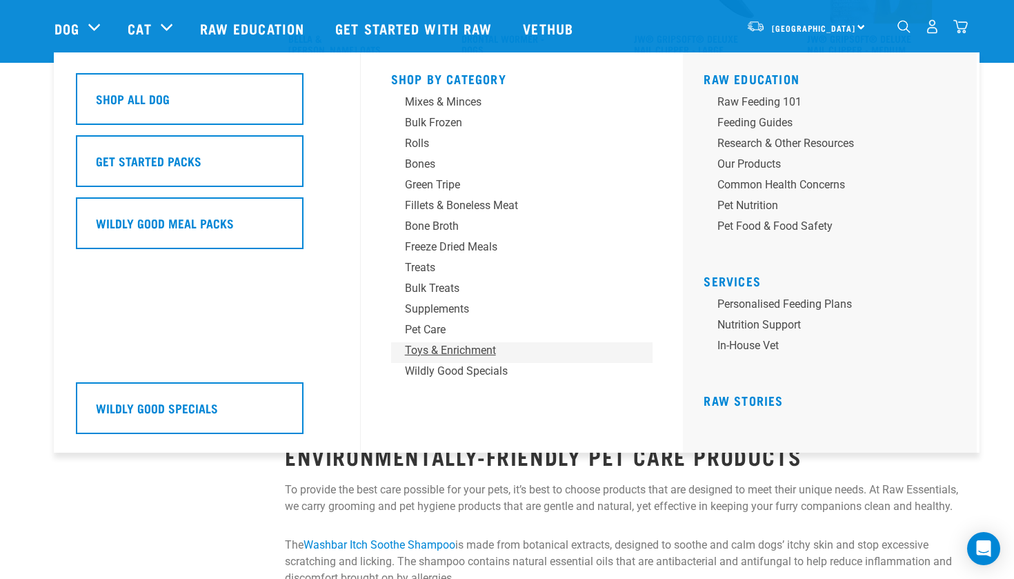
click at [422, 348] on div "Toys & Enrichment" at bounding box center [512, 350] width 215 height 17
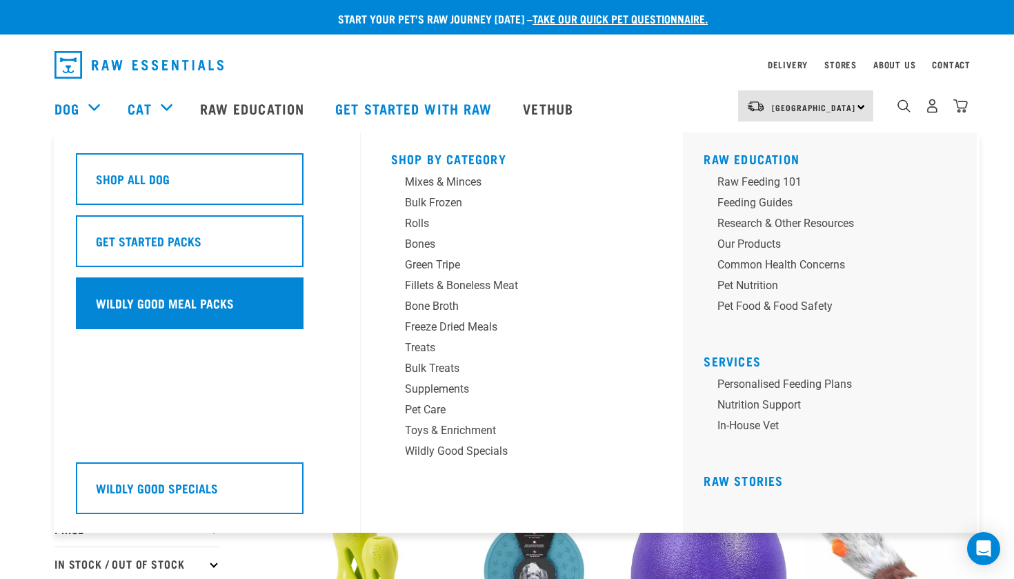
click at [192, 294] on h5 "Wildly Good Meal Packs" at bounding box center [165, 303] width 138 height 18
